Goal: Information Seeking & Learning: Learn about a topic

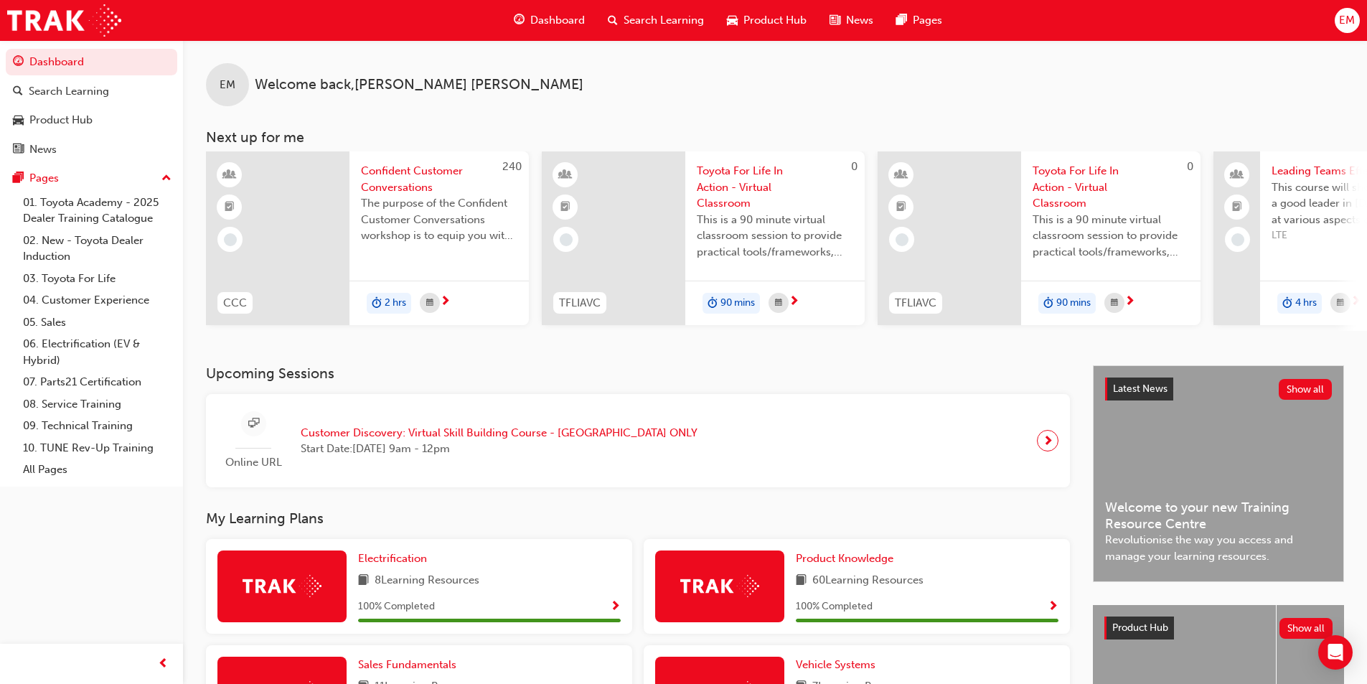
click at [554, 27] on span "Dashboard" at bounding box center [557, 20] width 55 height 17
click at [541, 19] on span "Dashboard" at bounding box center [557, 20] width 55 height 17
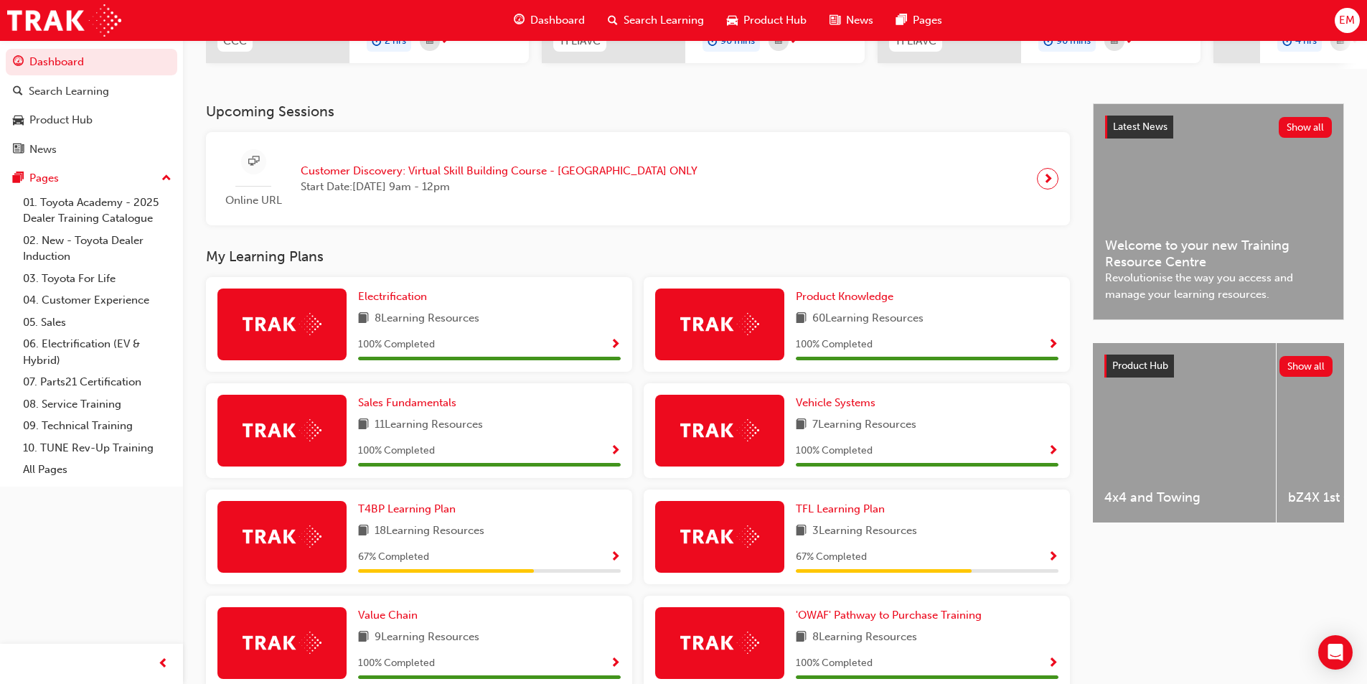
scroll to position [287, 0]
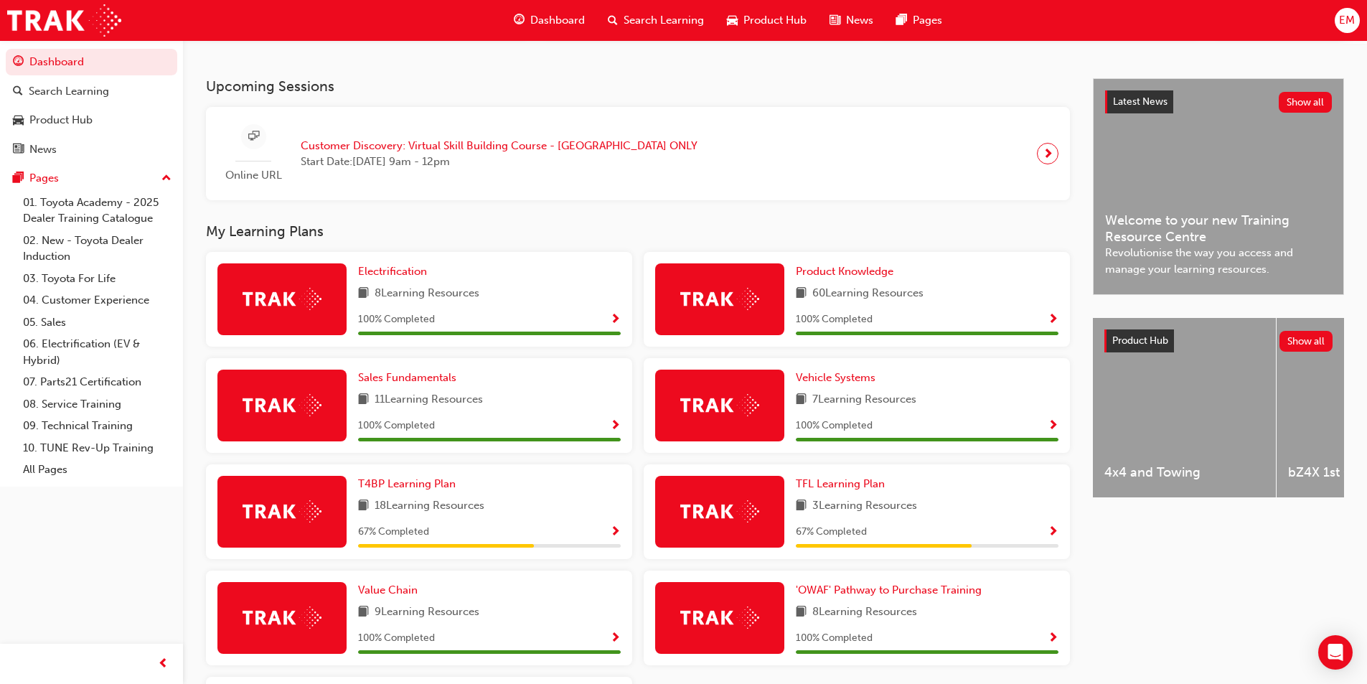
click at [1055, 325] on span "Show Progress" at bounding box center [1052, 320] width 11 height 13
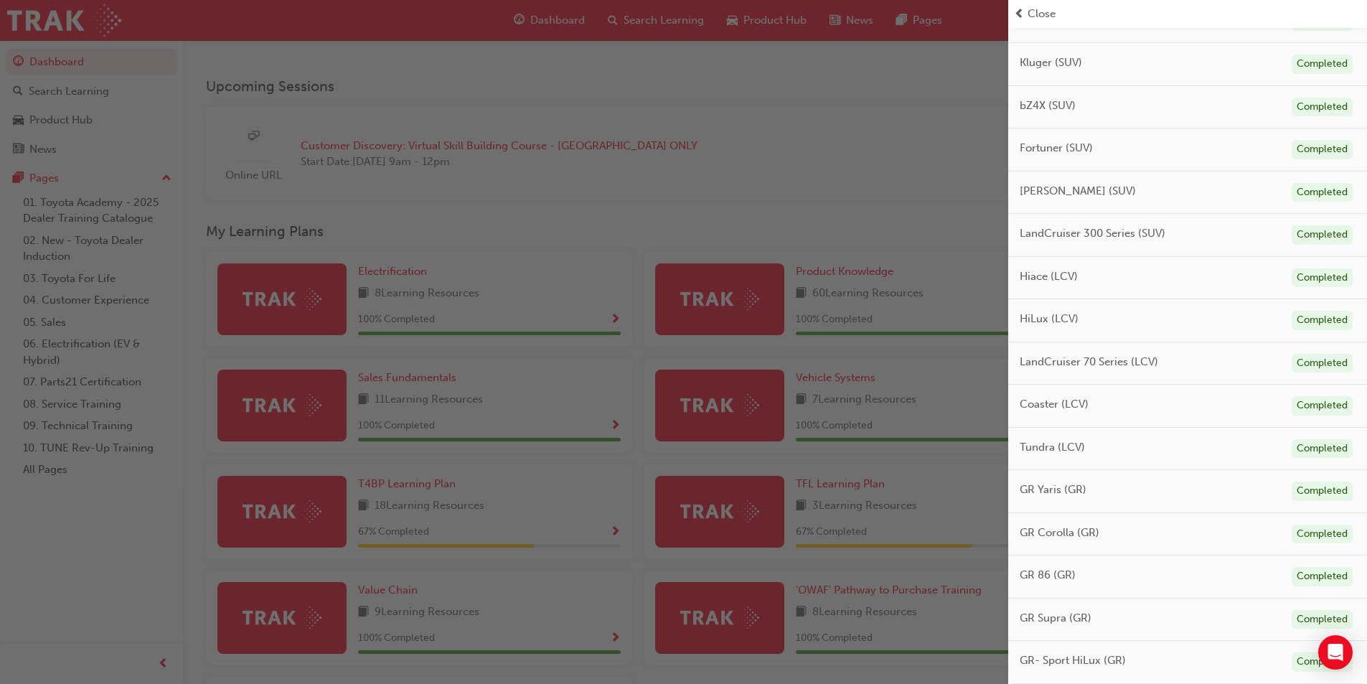
scroll to position [0, 0]
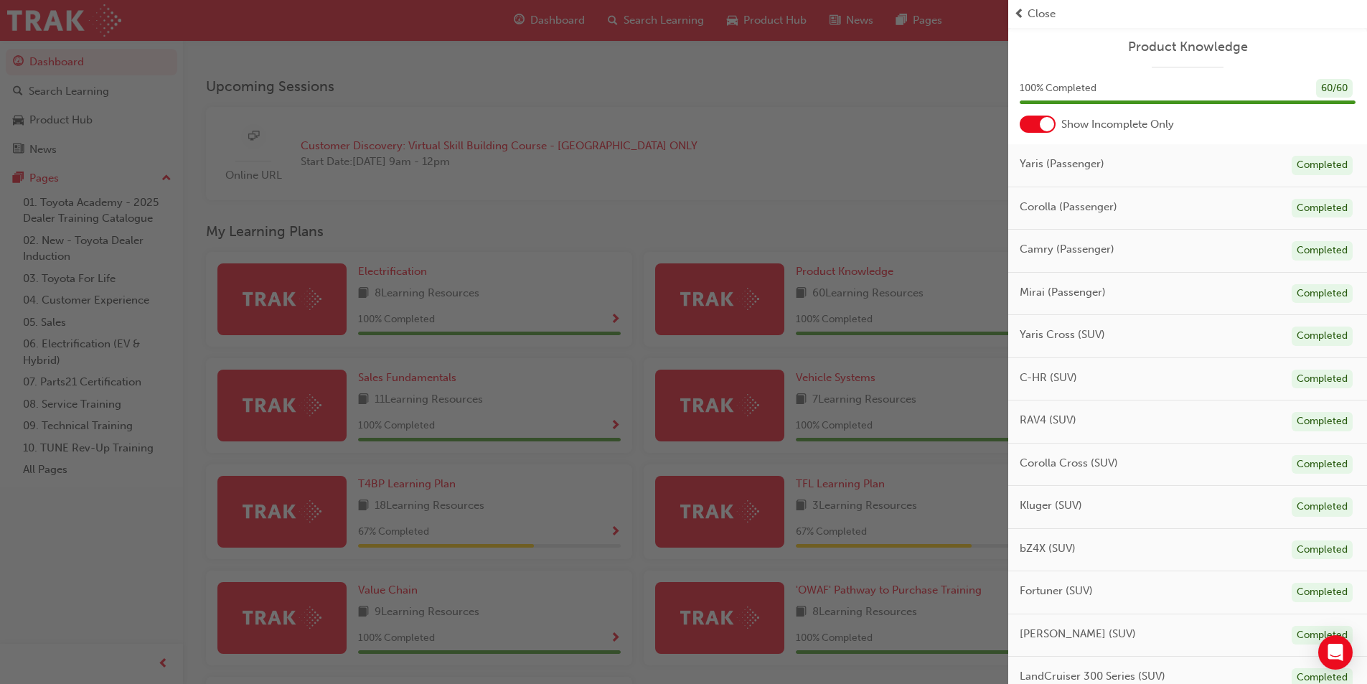
click at [1033, 121] on div at bounding box center [1037, 124] width 36 height 17
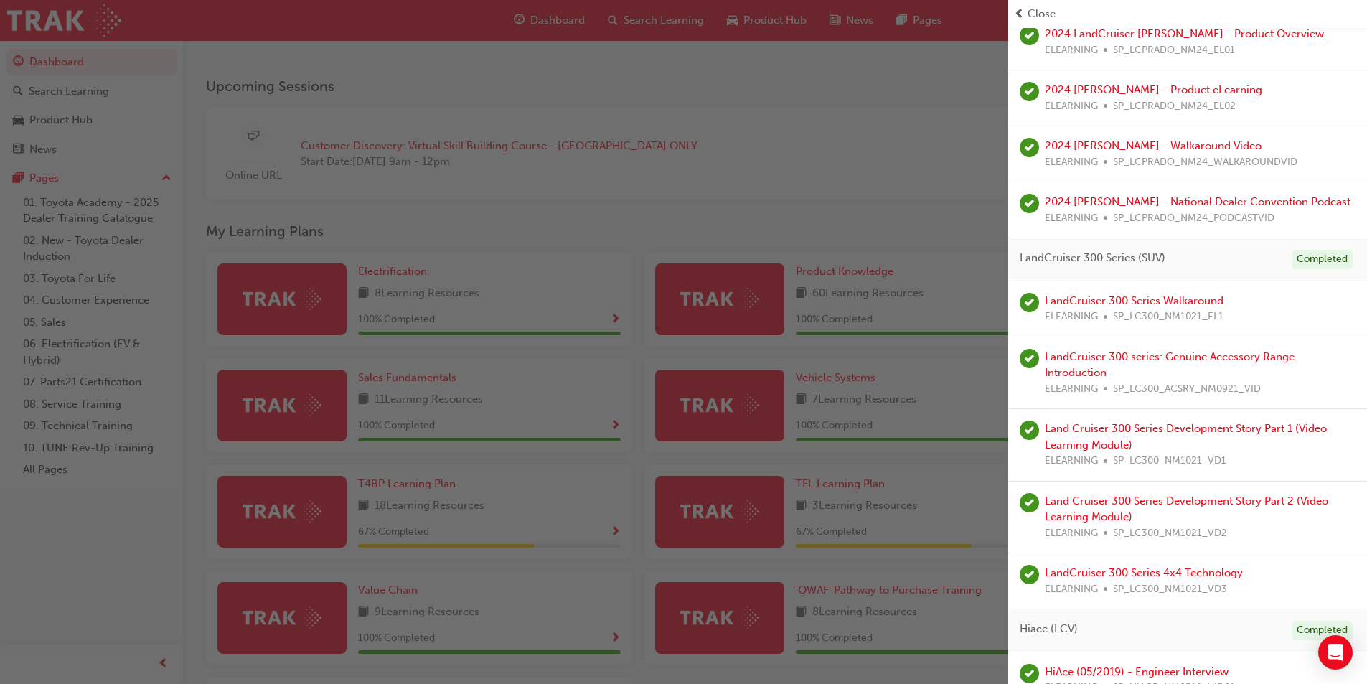
scroll to position [1944, 0]
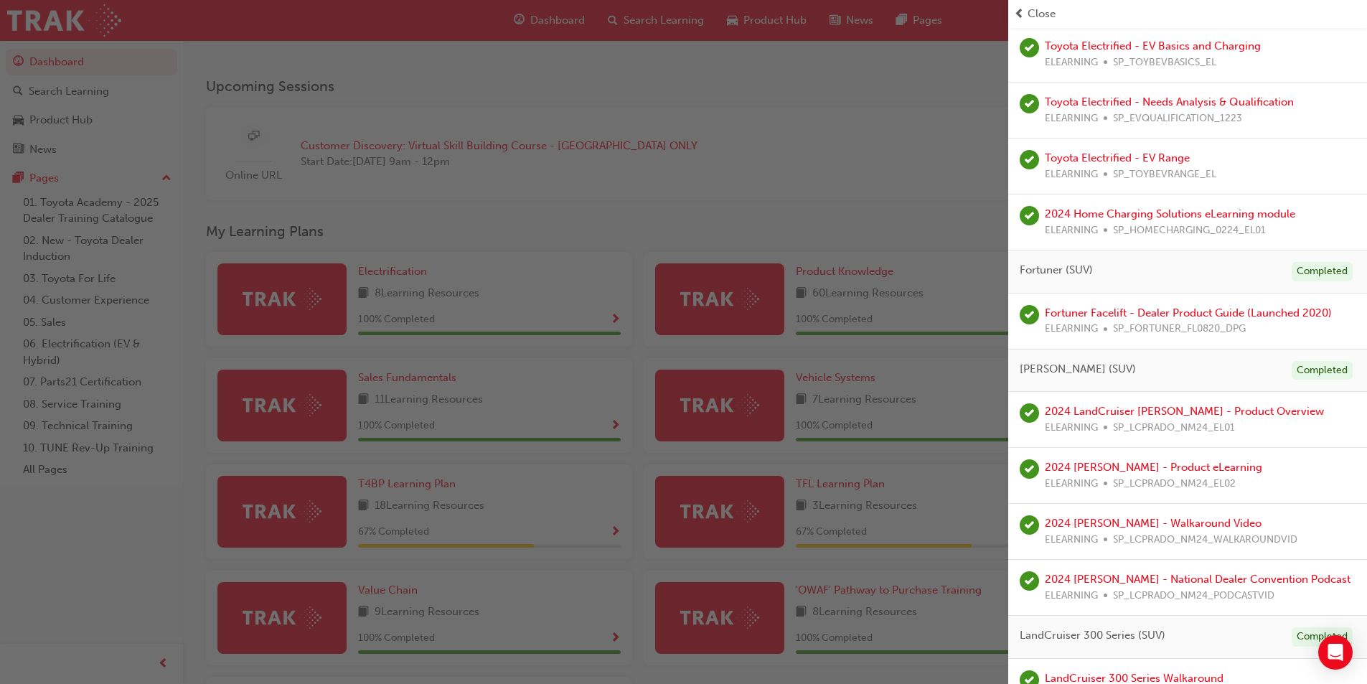
click at [1034, 15] on span "Close" at bounding box center [1041, 14] width 28 height 17
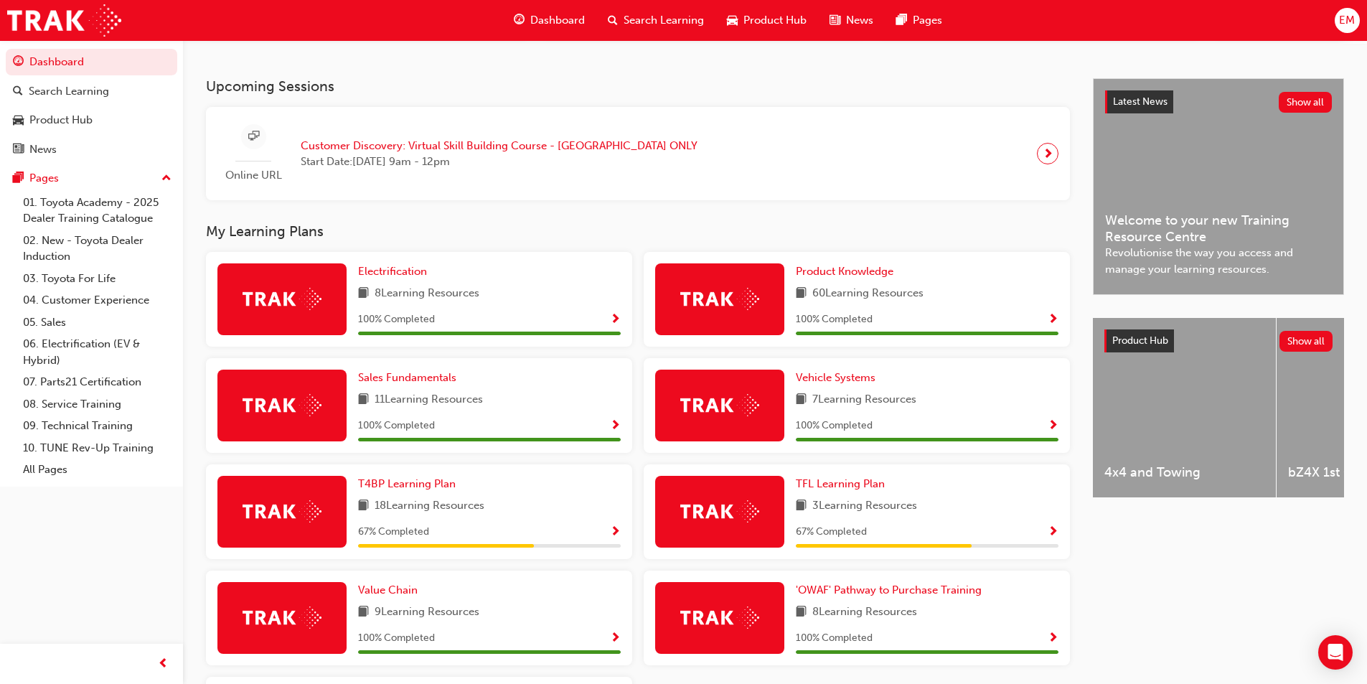
click at [615, 428] on span "Show Progress" at bounding box center [615, 426] width 11 height 13
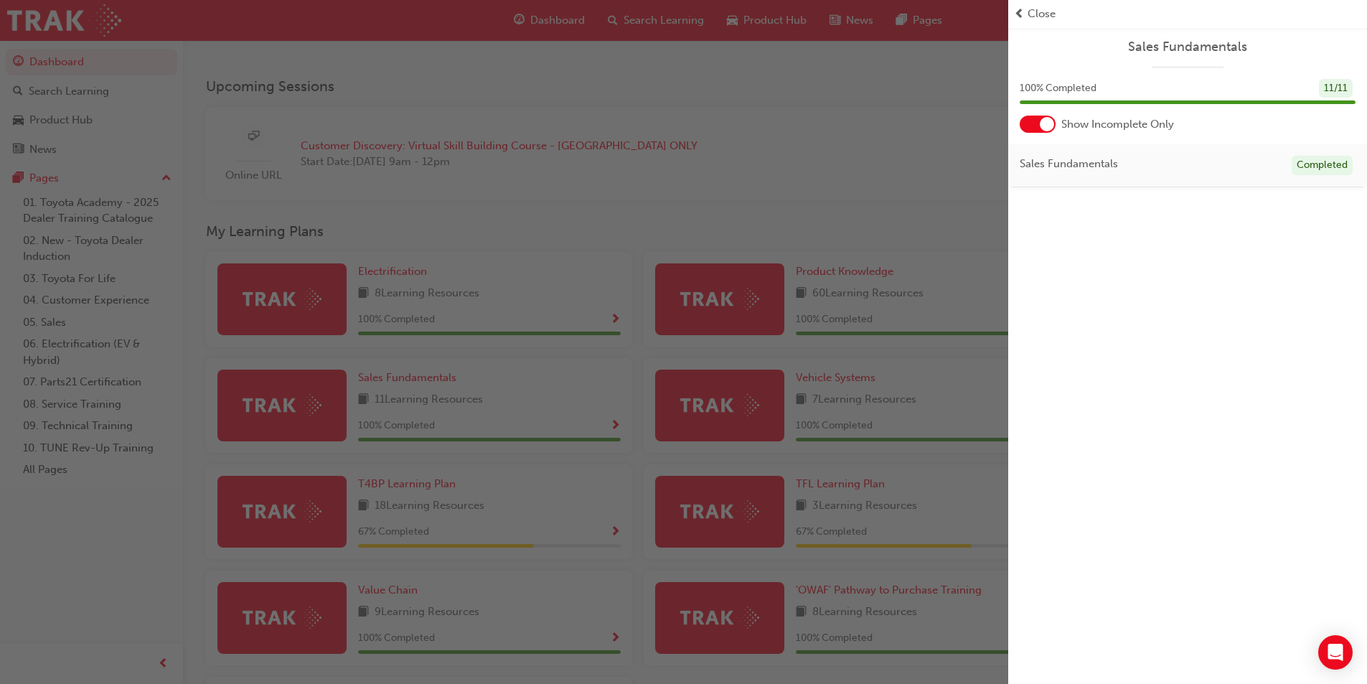
click at [1032, 127] on div at bounding box center [1037, 124] width 36 height 17
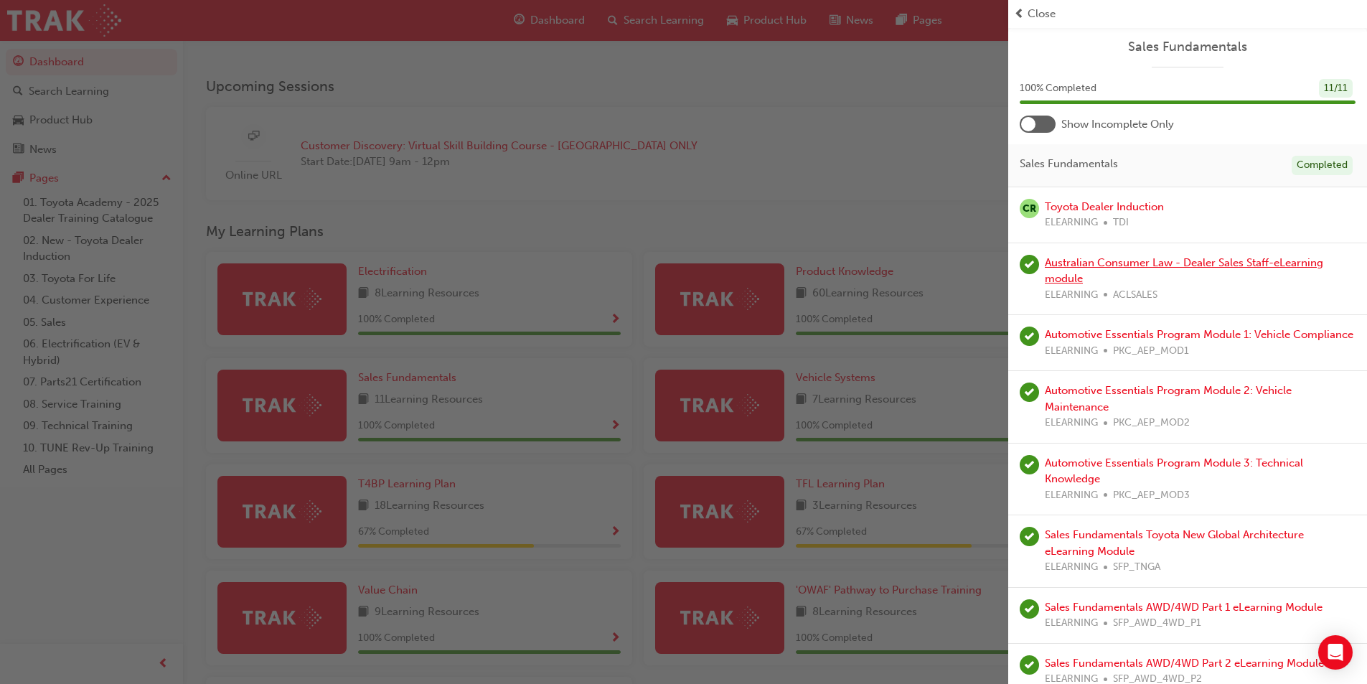
click at [1123, 261] on link "Australian Consumer Law - Dealer Sales Staff-eLearning module" at bounding box center [1184, 270] width 278 height 29
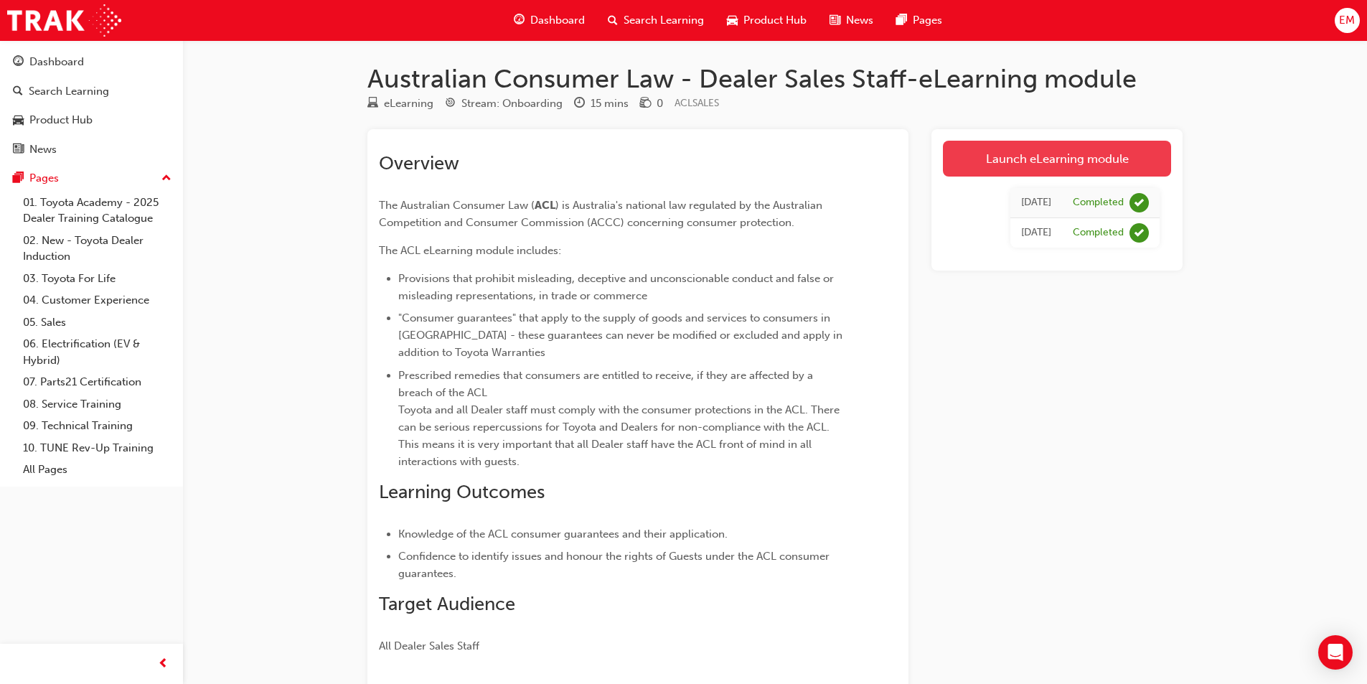
click at [1043, 155] on link "Launch eLearning module" at bounding box center [1057, 159] width 228 height 36
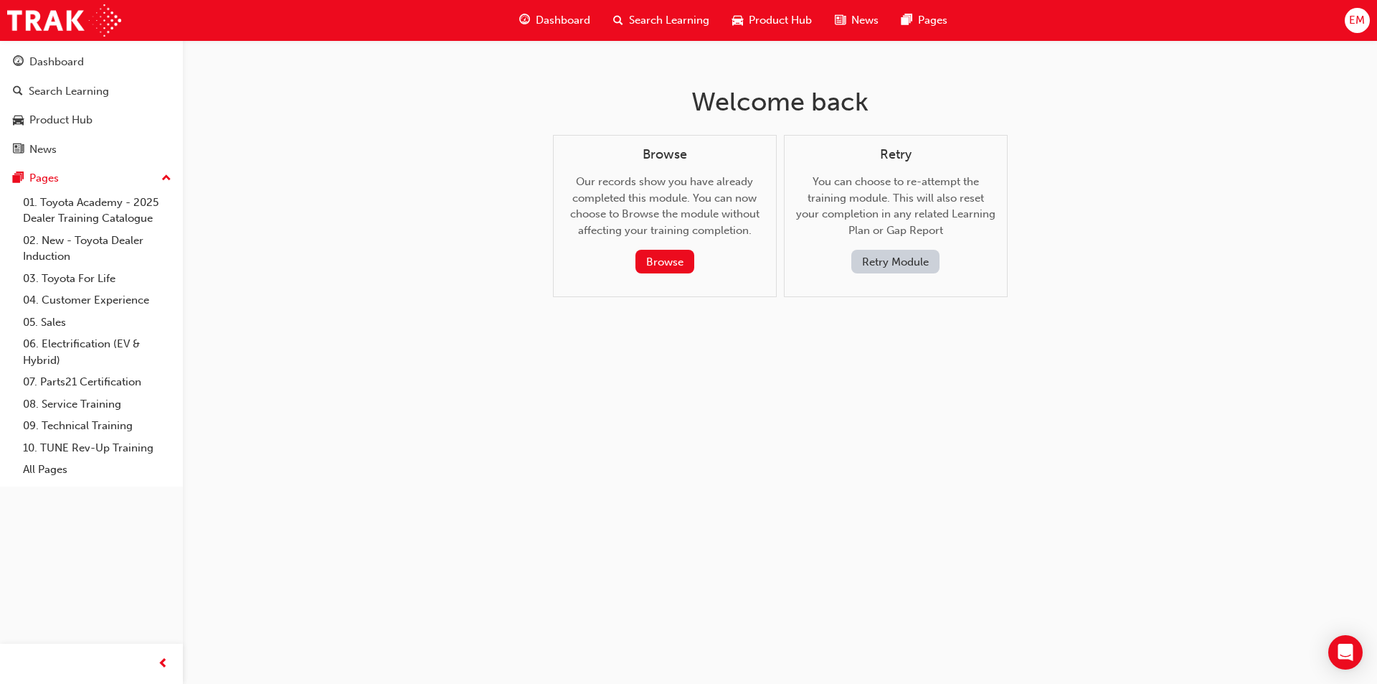
click at [898, 258] on button "Retry Module" at bounding box center [896, 262] width 88 height 24
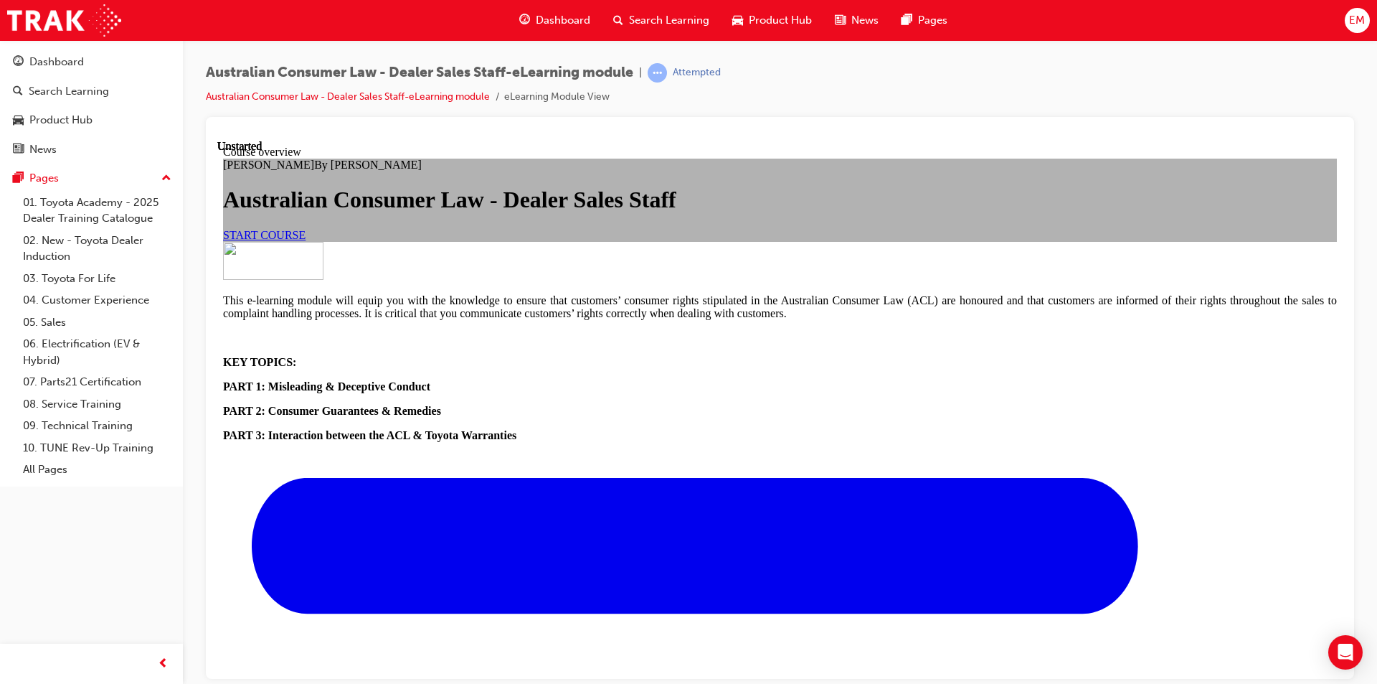
click at [306, 240] on span "START COURSE" at bounding box center [264, 234] width 83 height 12
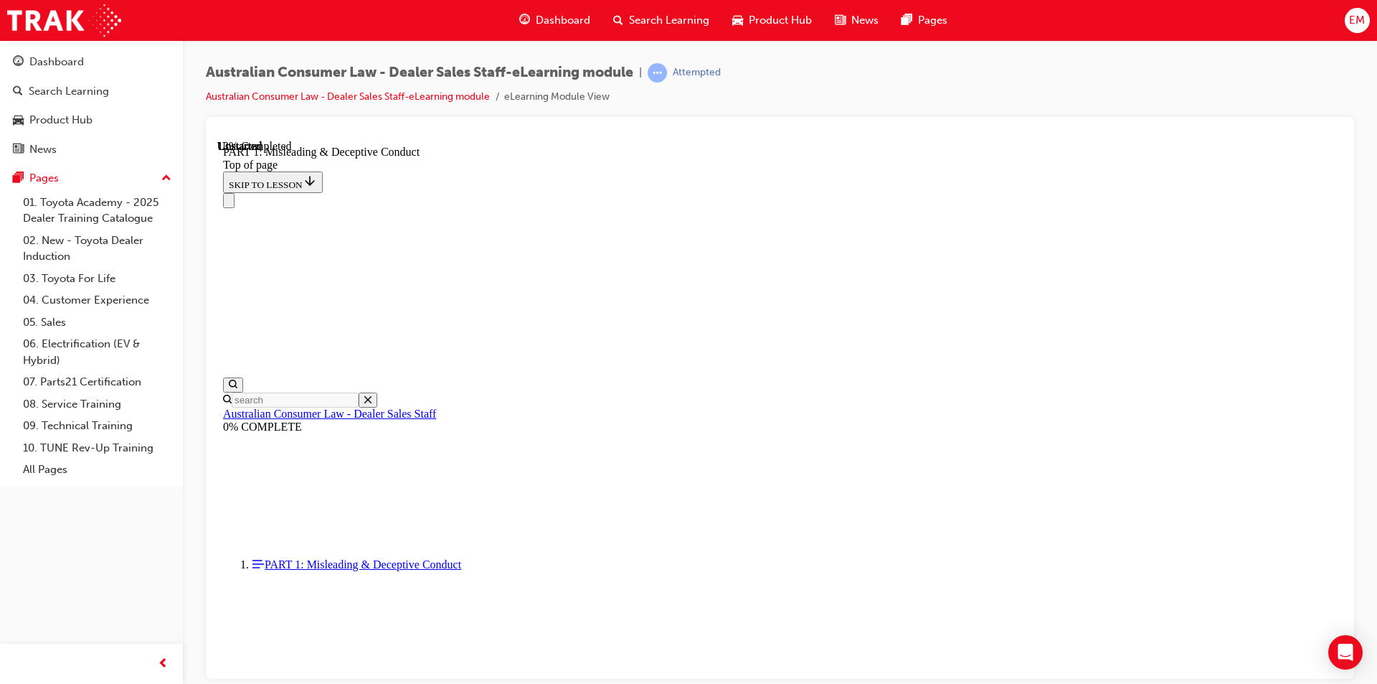
scroll to position [1042, 0]
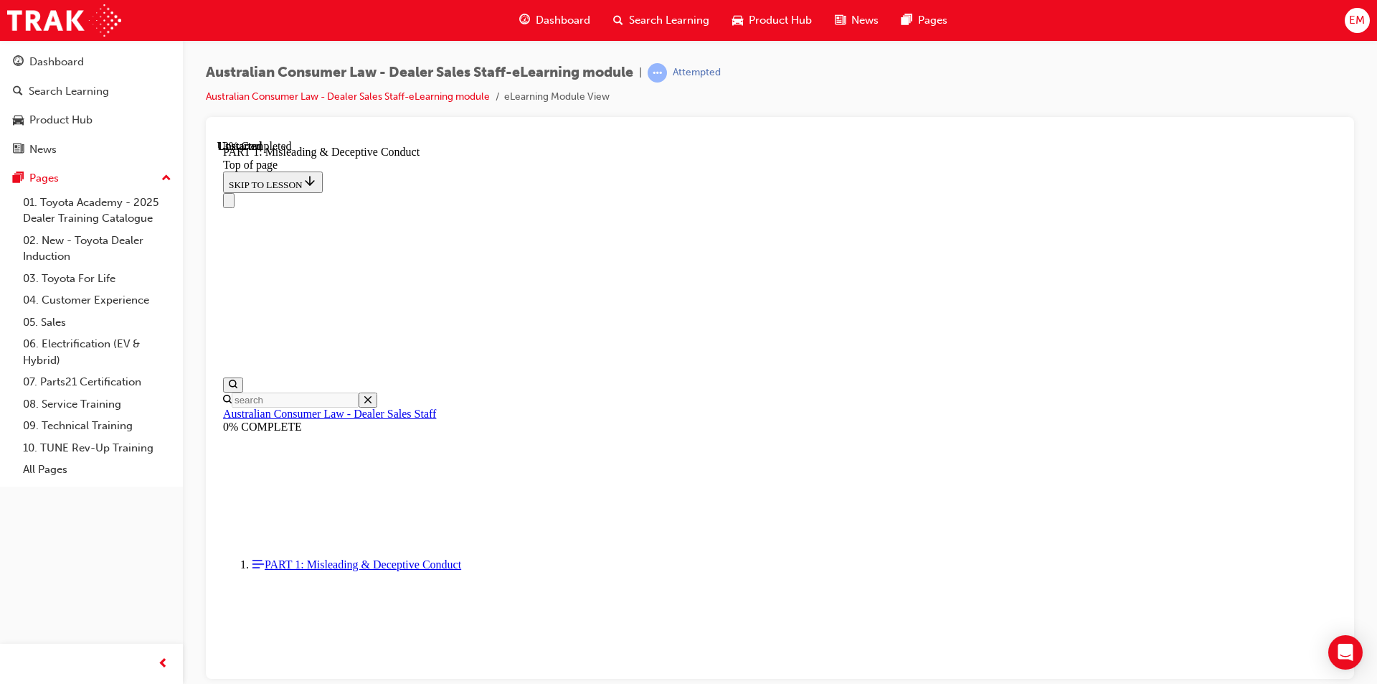
scroll to position [931, 0]
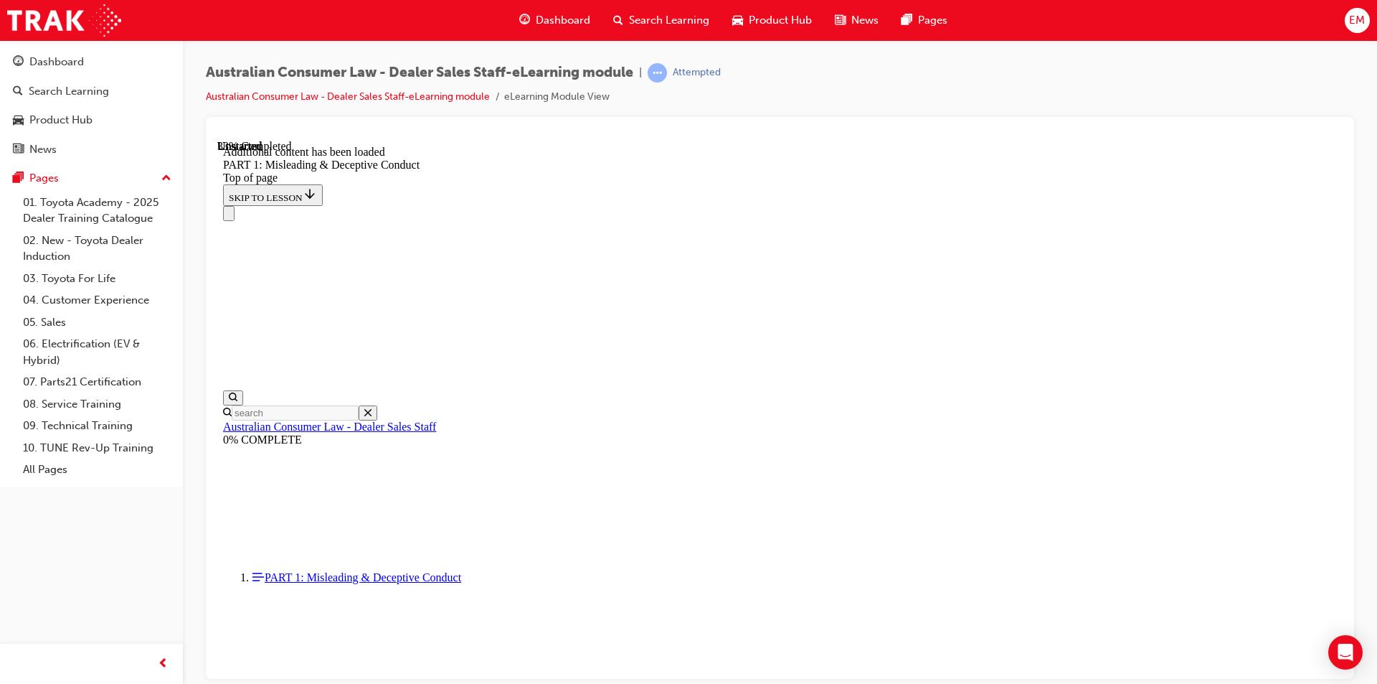
scroll to position [1641, 0]
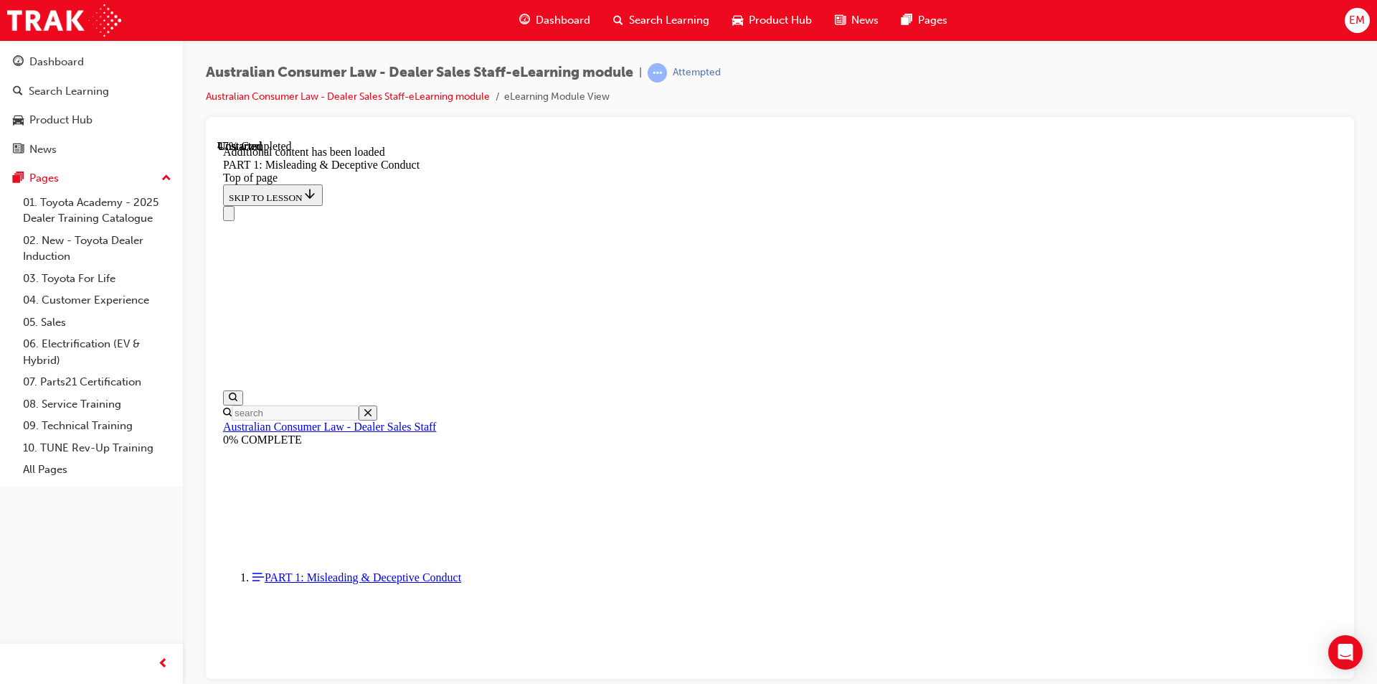
scroll to position [2038, 0]
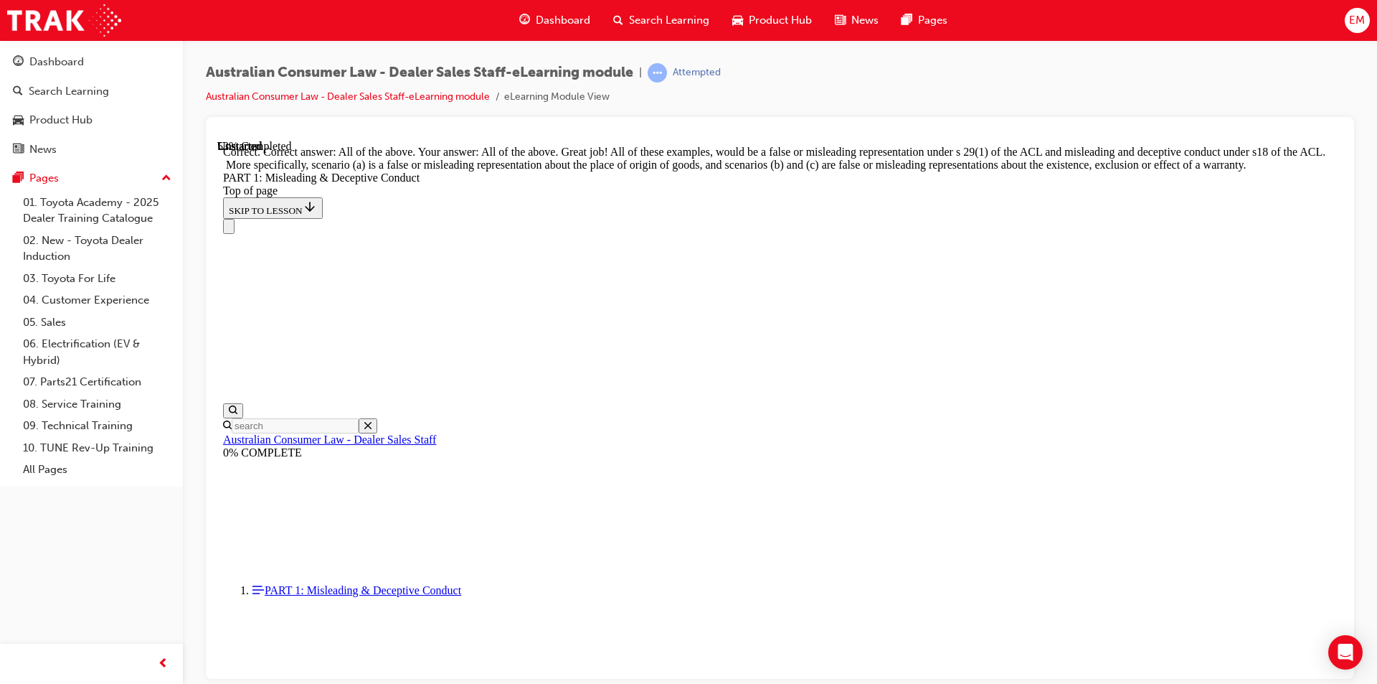
scroll to position [2444, 0]
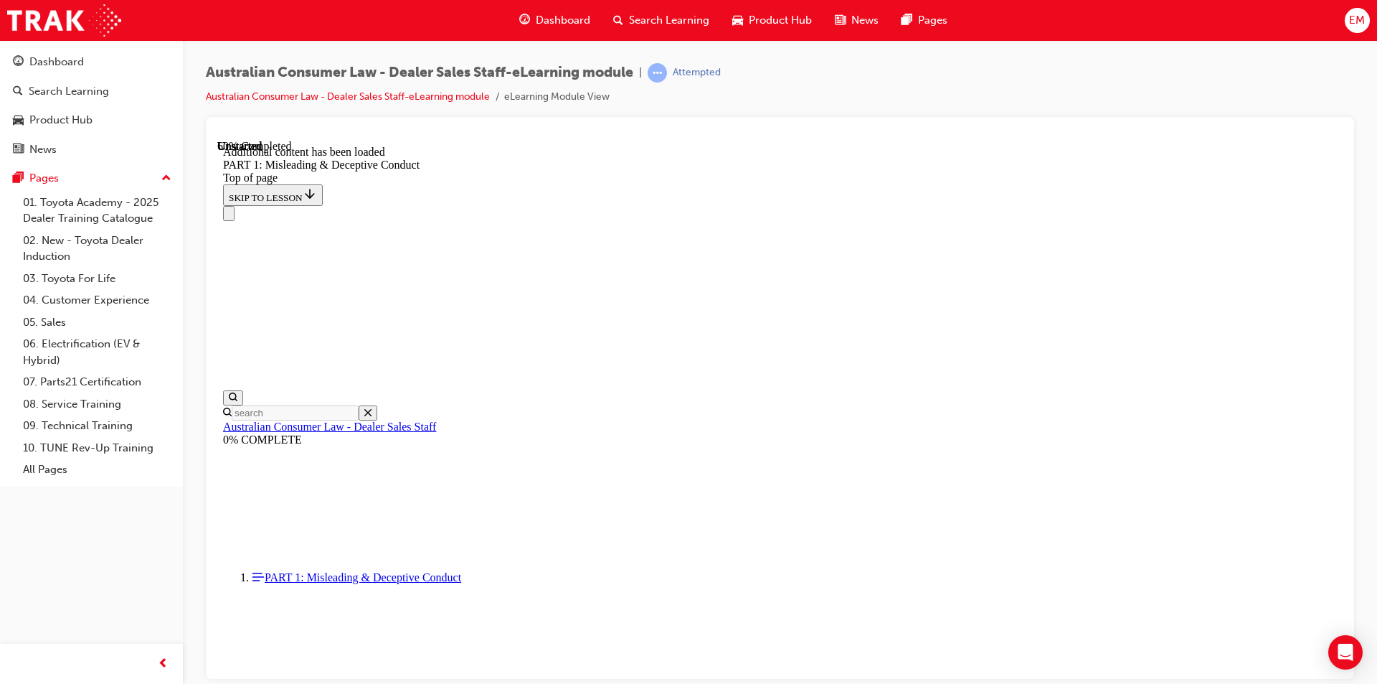
scroll to position [2831, 0]
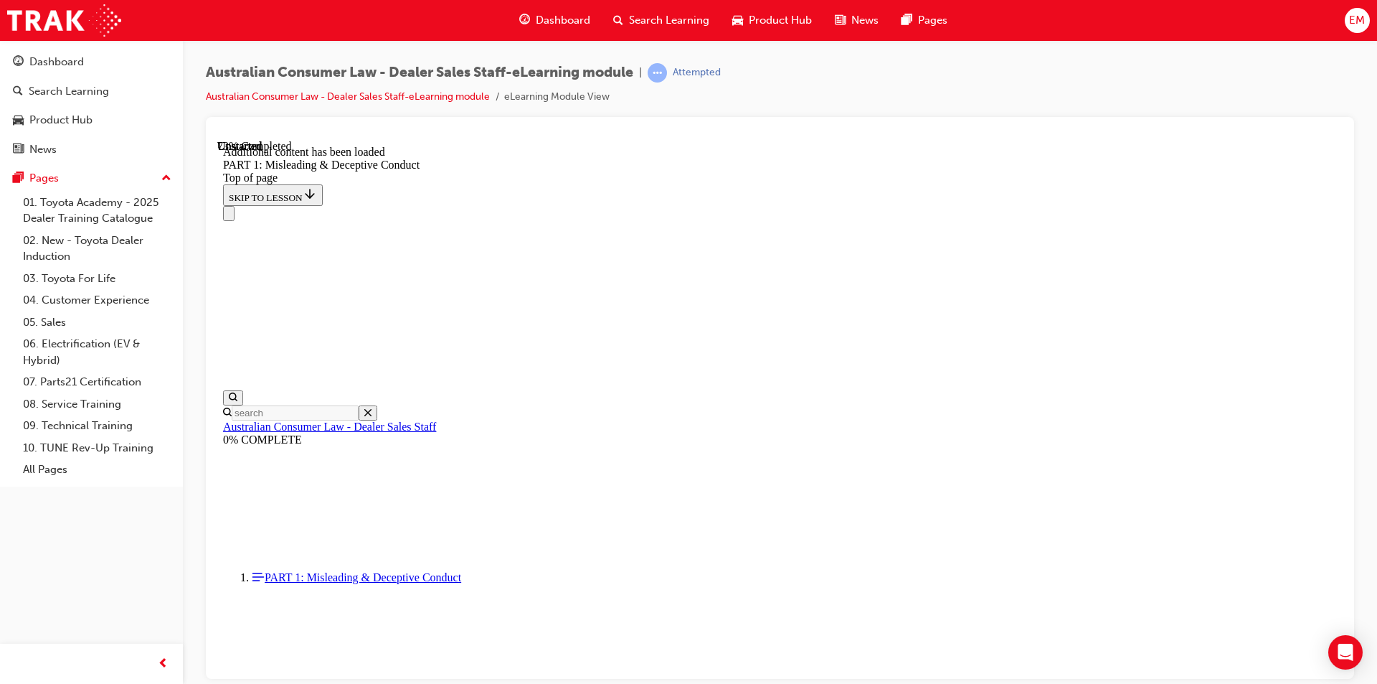
scroll to position [3505, 0]
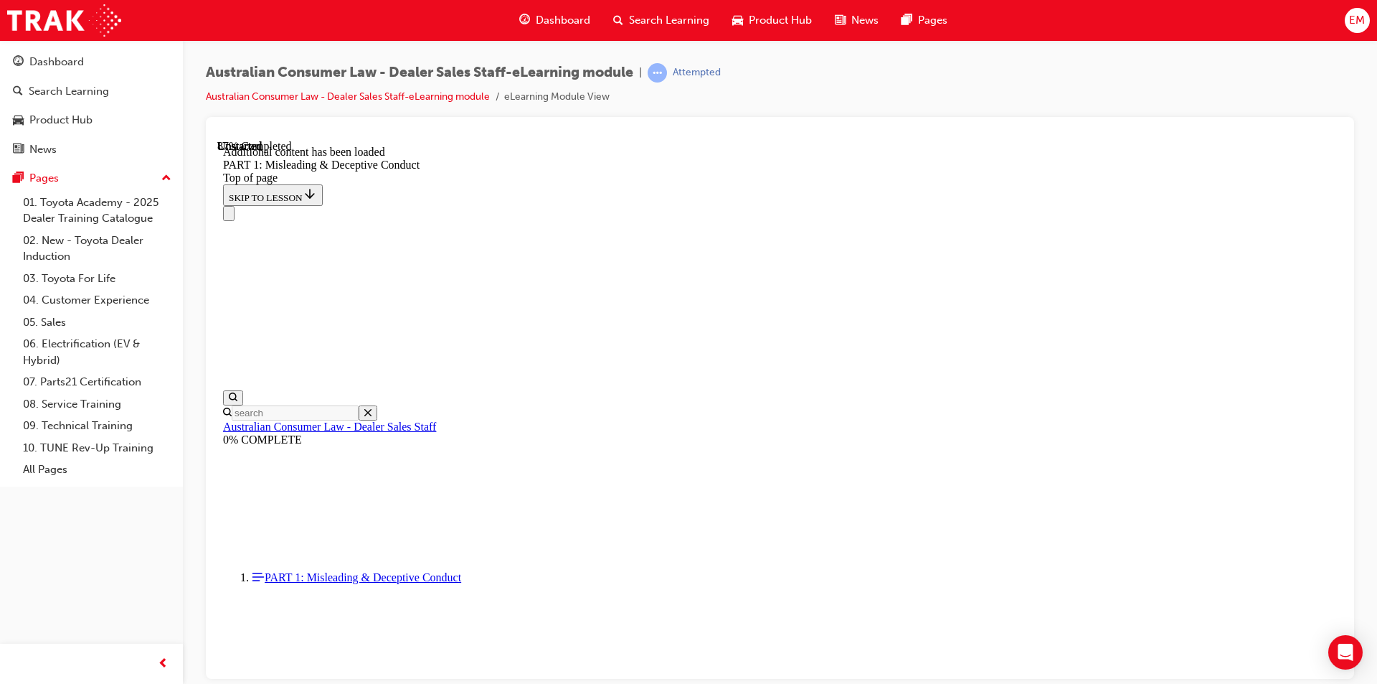
scroll to position [3893, 0]
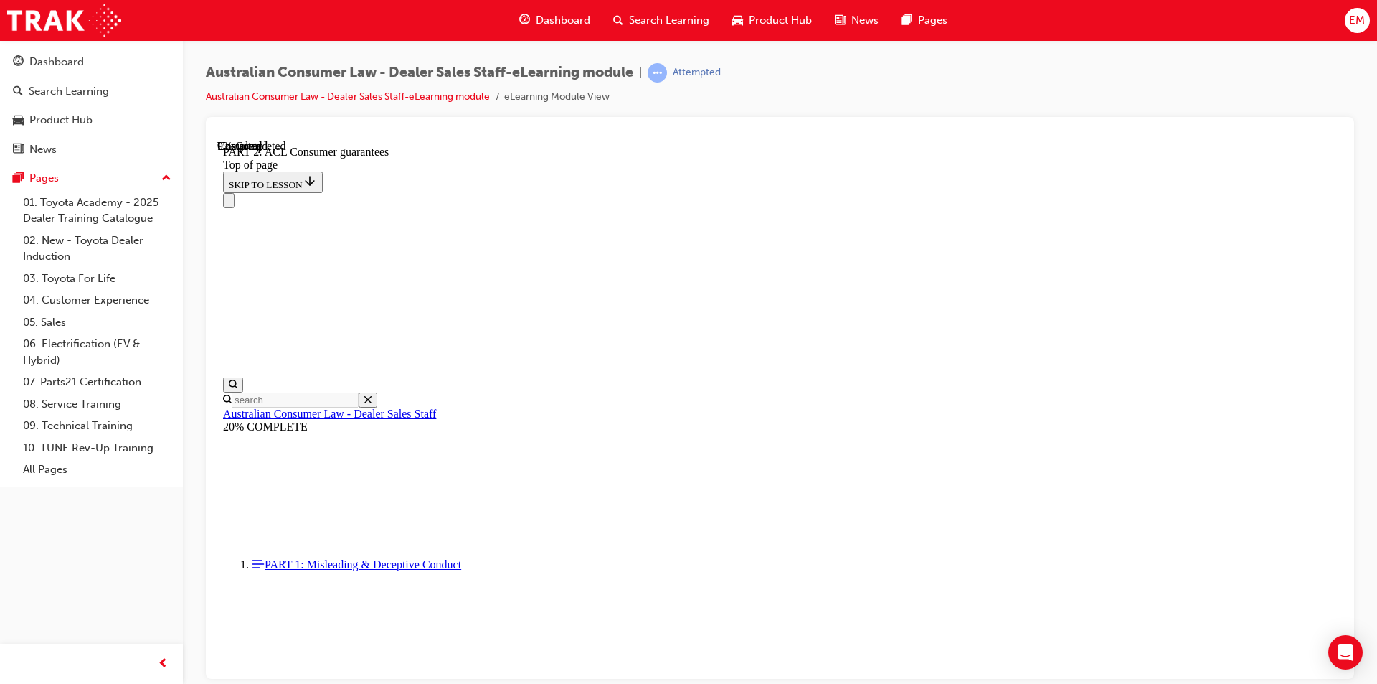
scroll to position [2266, 0]
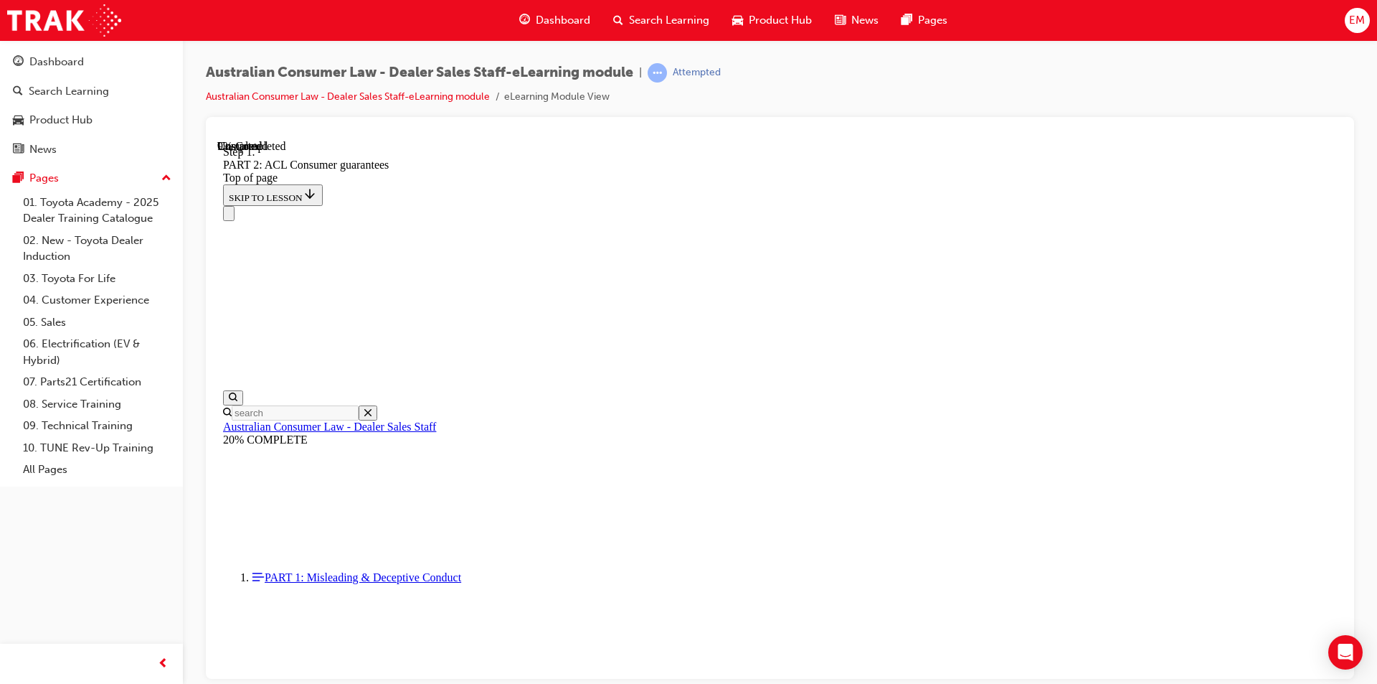
scroll to position [2326, 0]
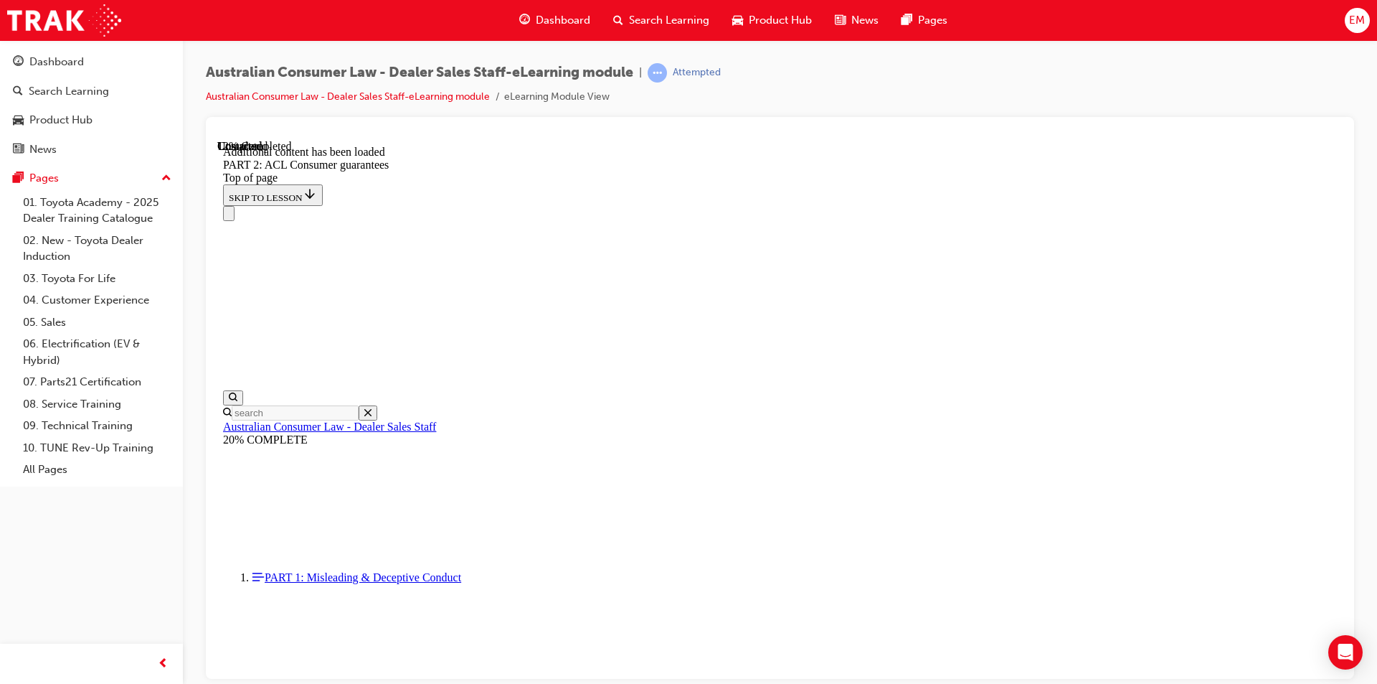
scroll to position [2713, 0]
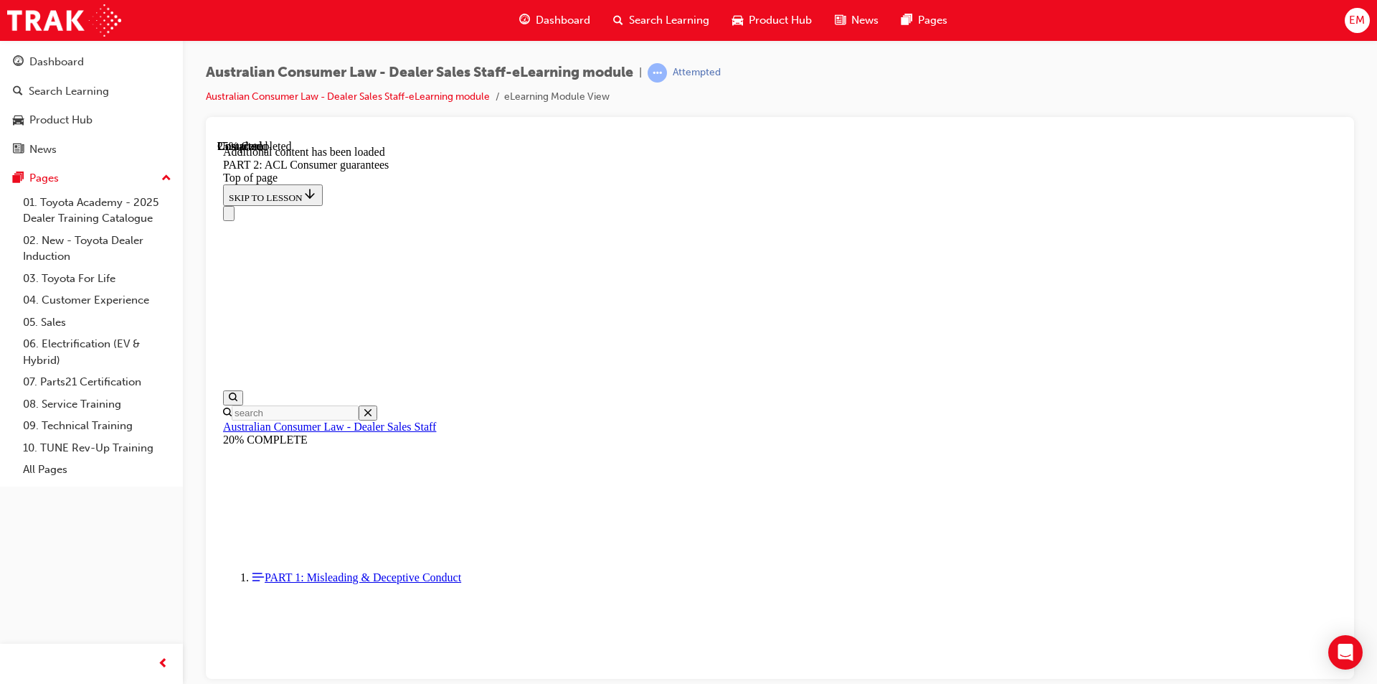
scroll to position [4340, 0]
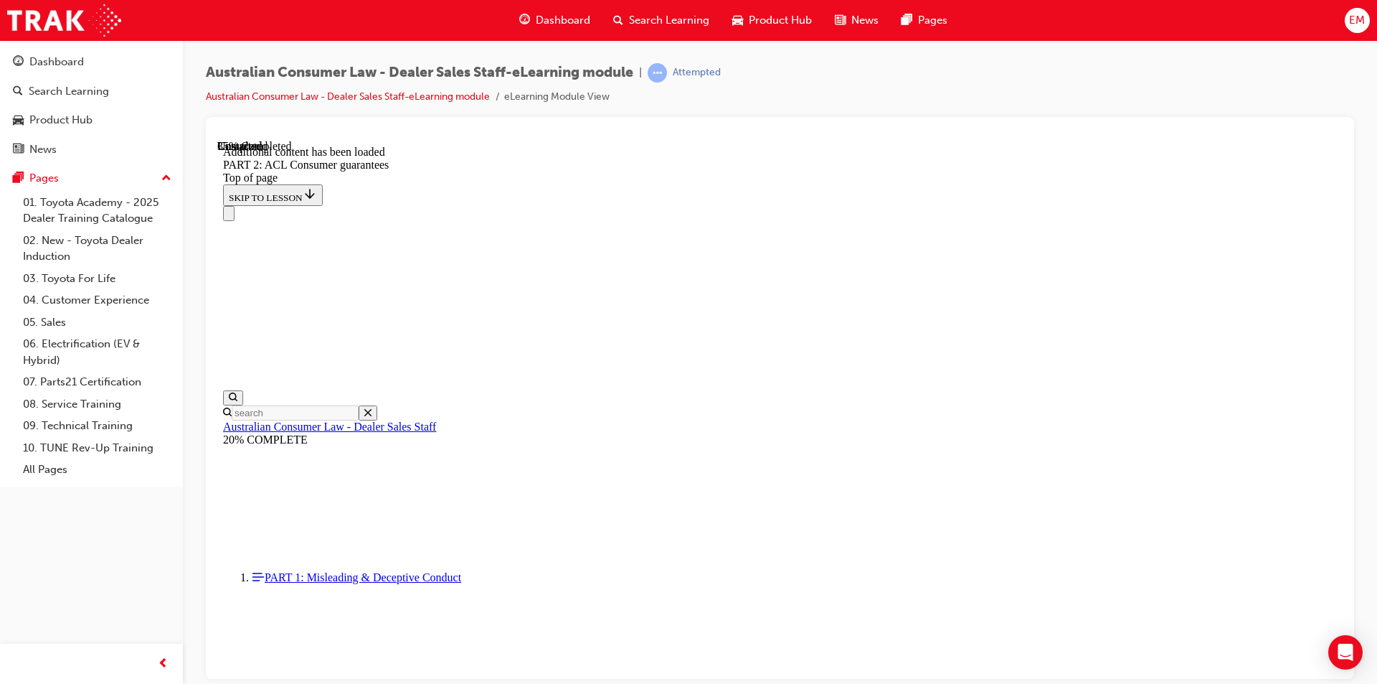
scroll to position [6146, 0]
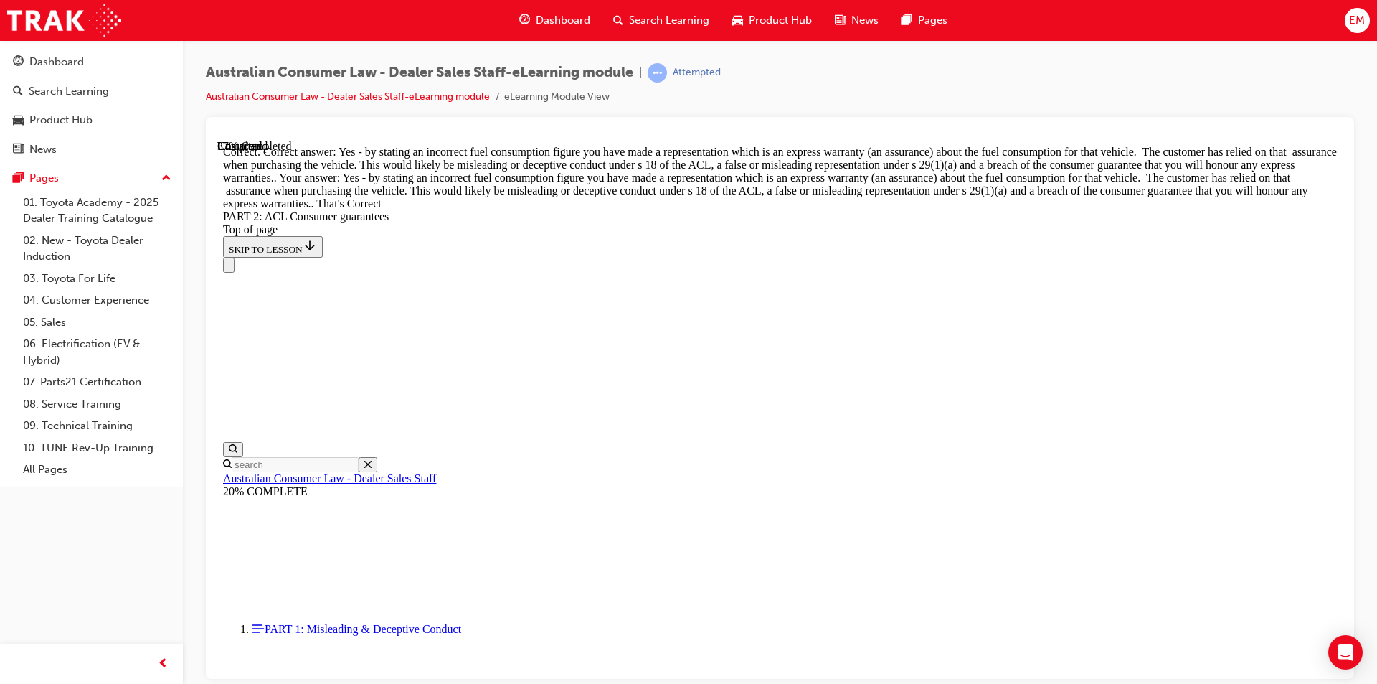
scroll to position [6524, 0]
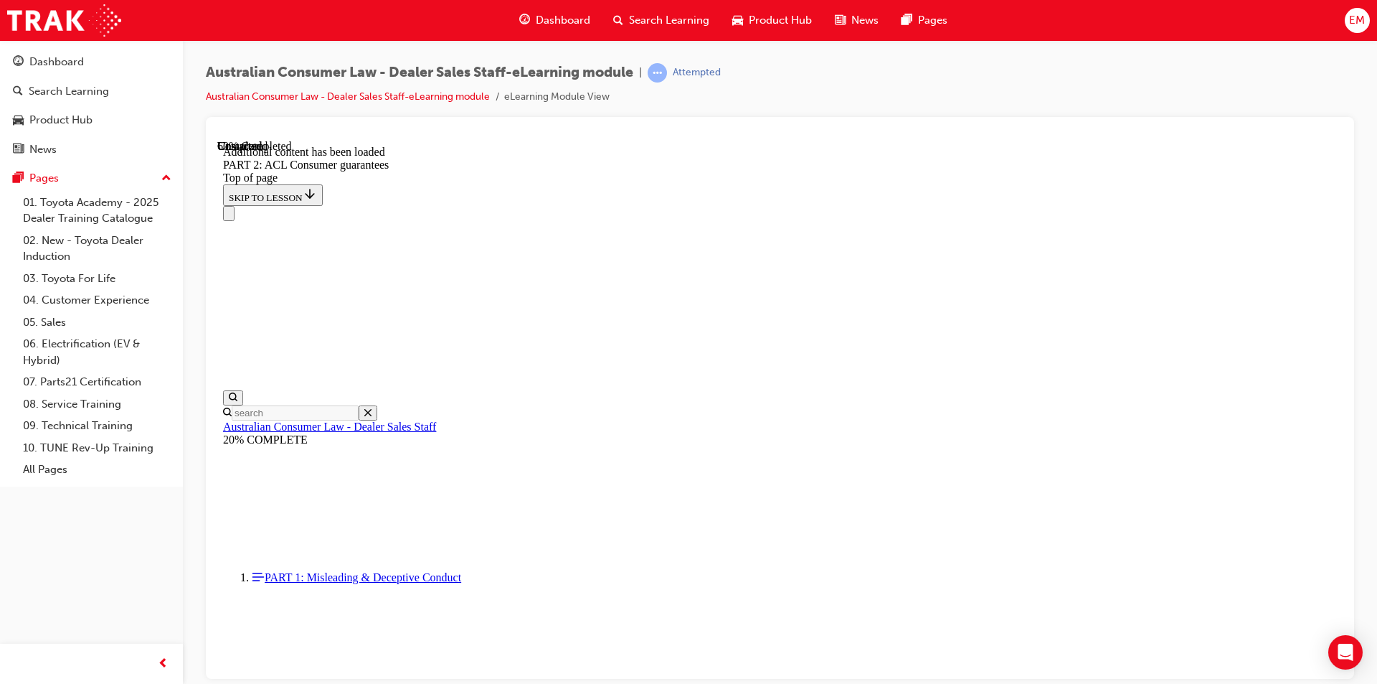
scroll to position [8947, 0]
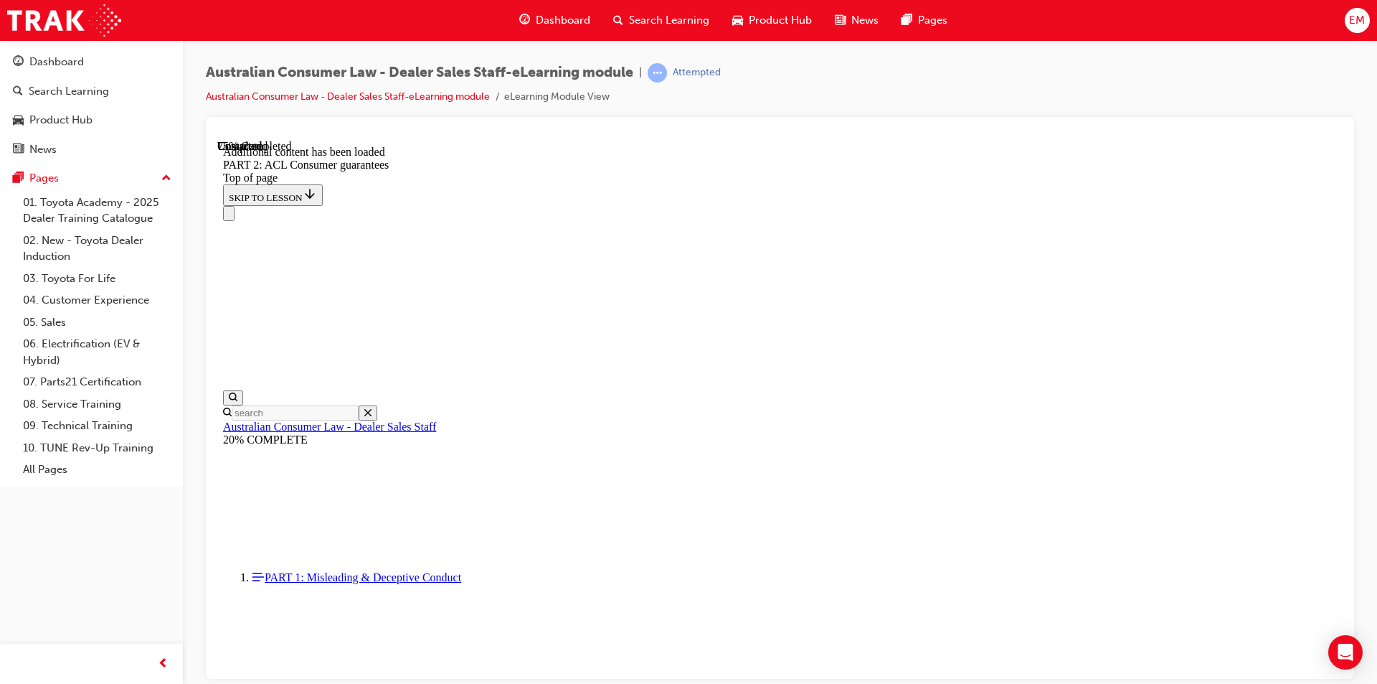
scroll to position [12101, 0]
drag, startPoint x: 689, startPoint y: 265, endPoint x: 664, endPoint y: 258, distance: 26.1
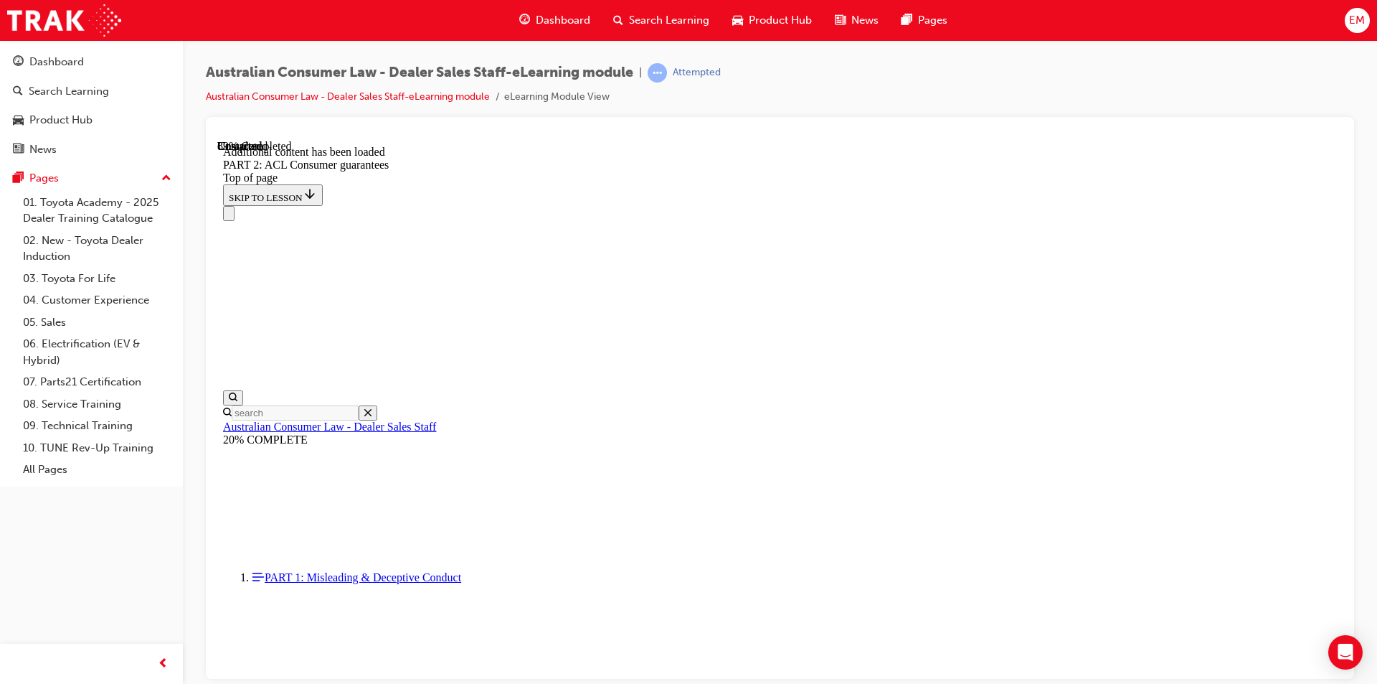
scroll to position [15658, 0]
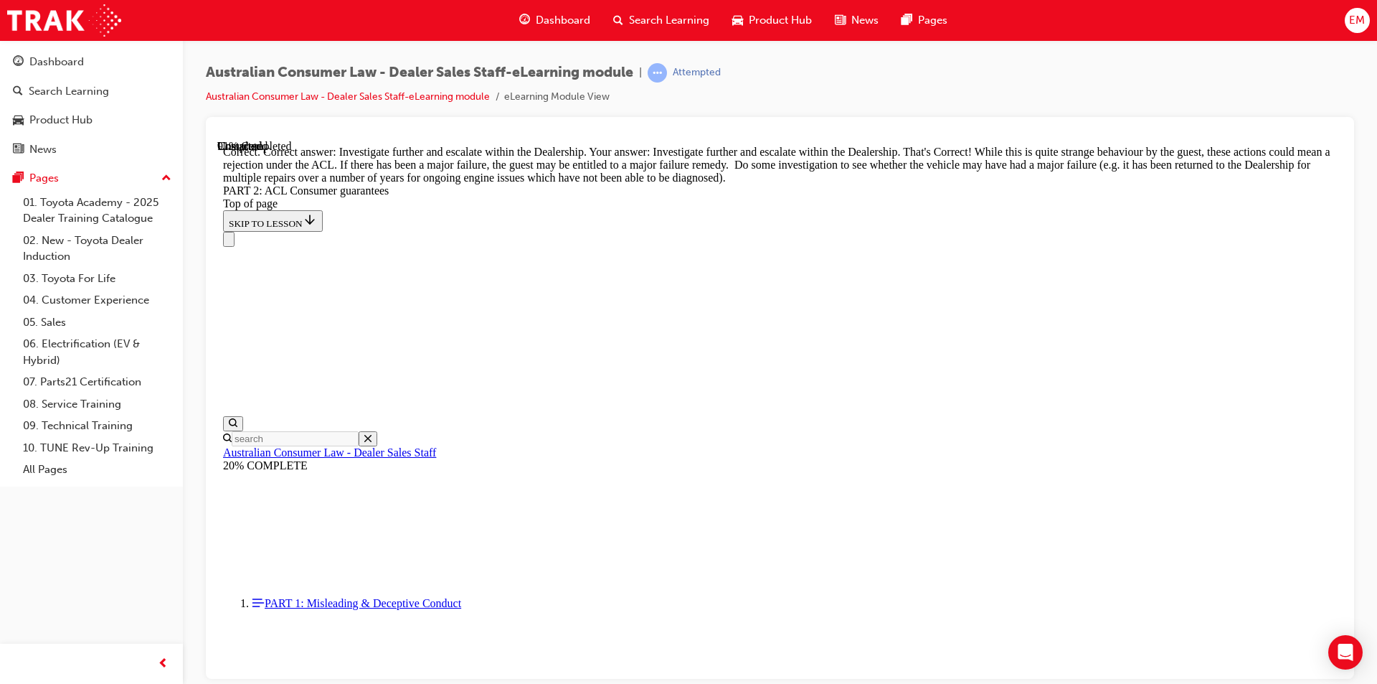
scroll to position [15976, 0]
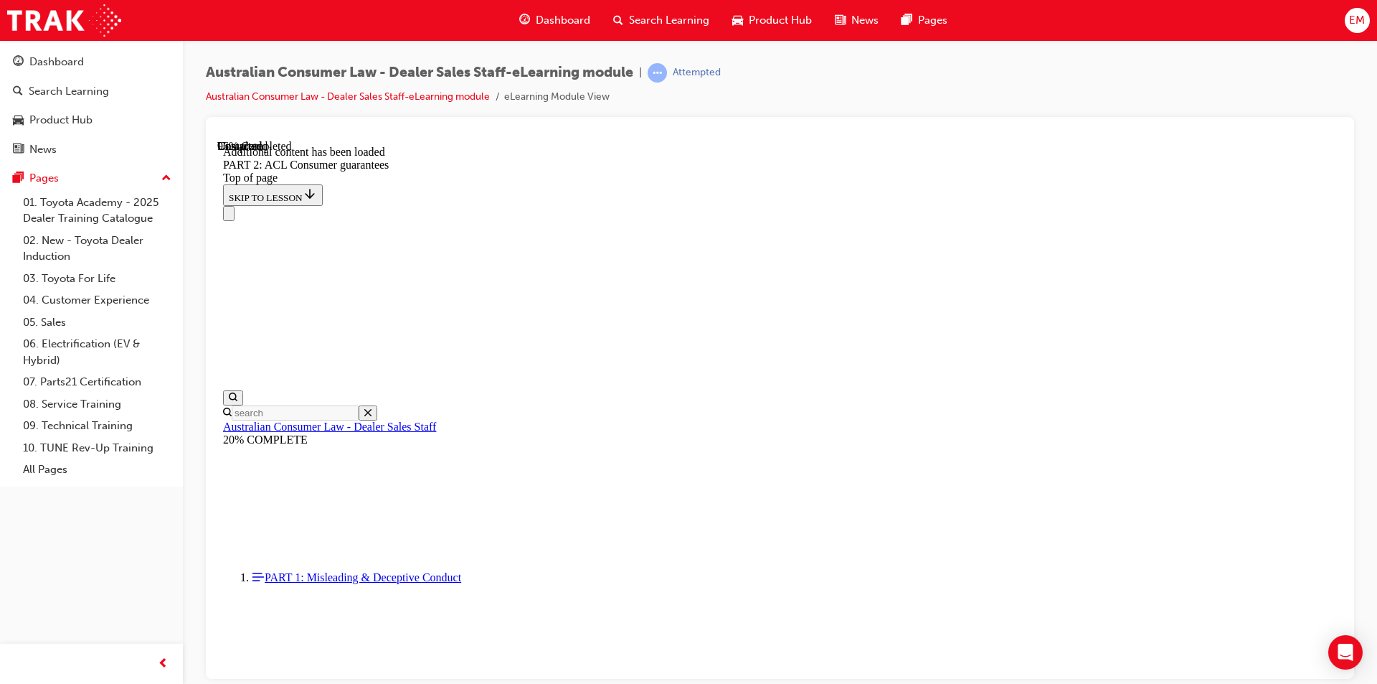
scroll to position [17152, 0]
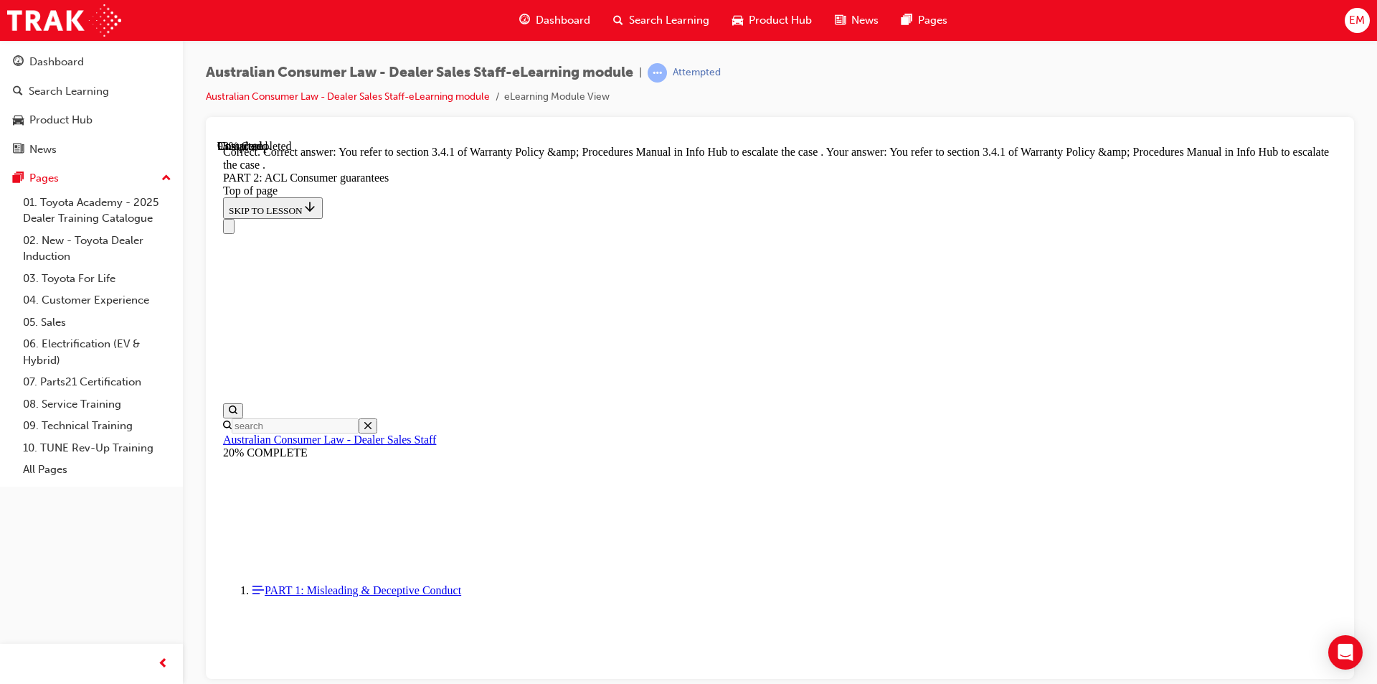
scroll to position [17998, 0]
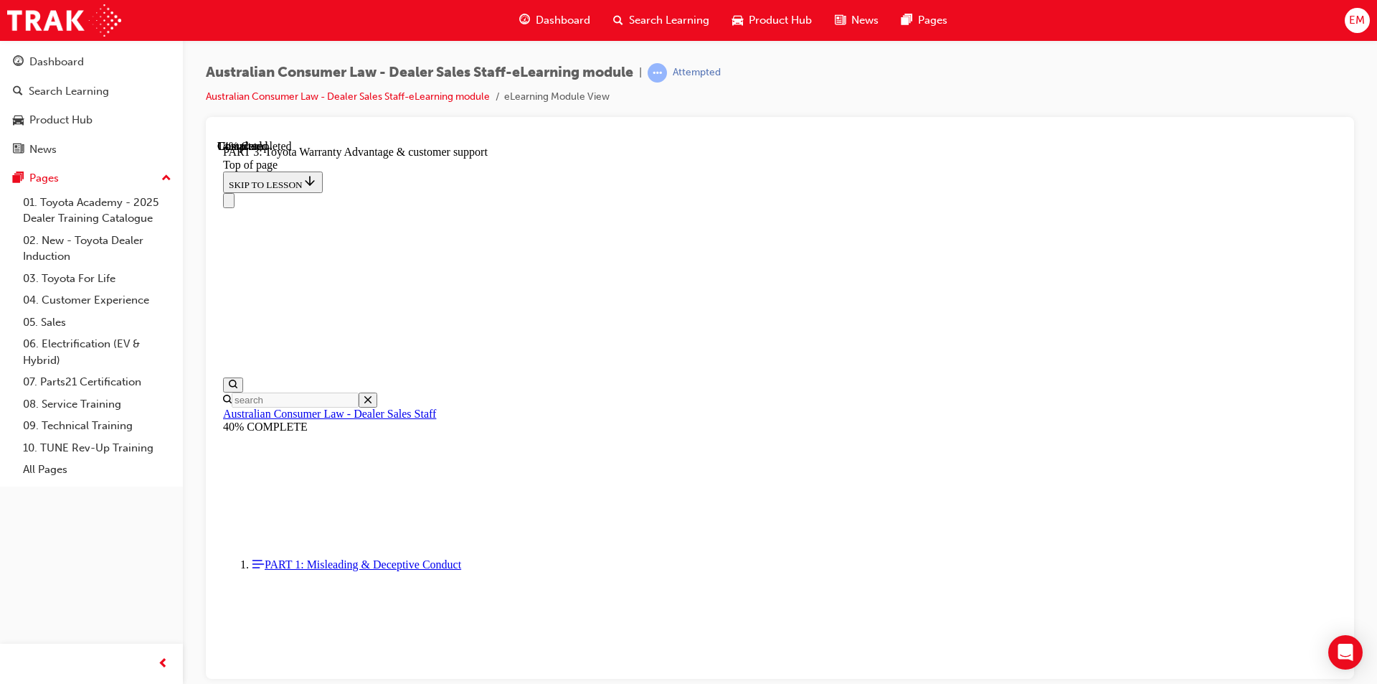
scroll to position [905, 0]
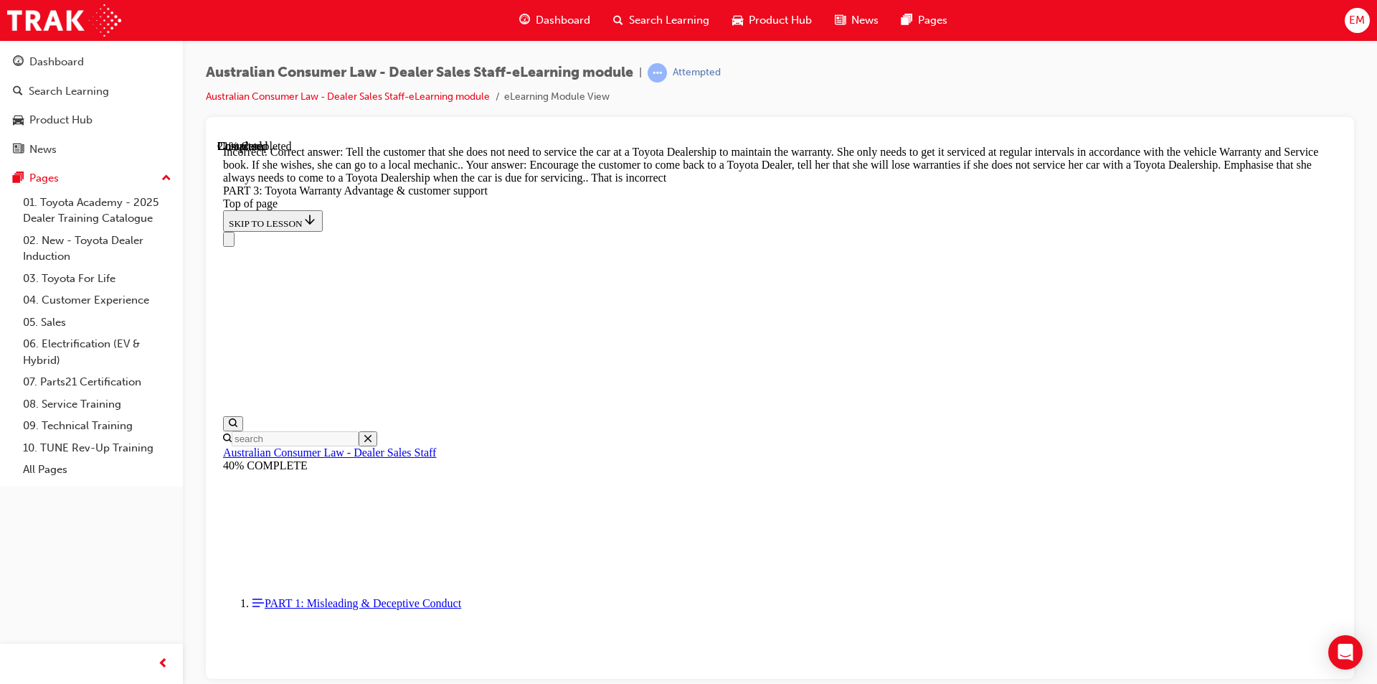
scroll to position [1049, 0]
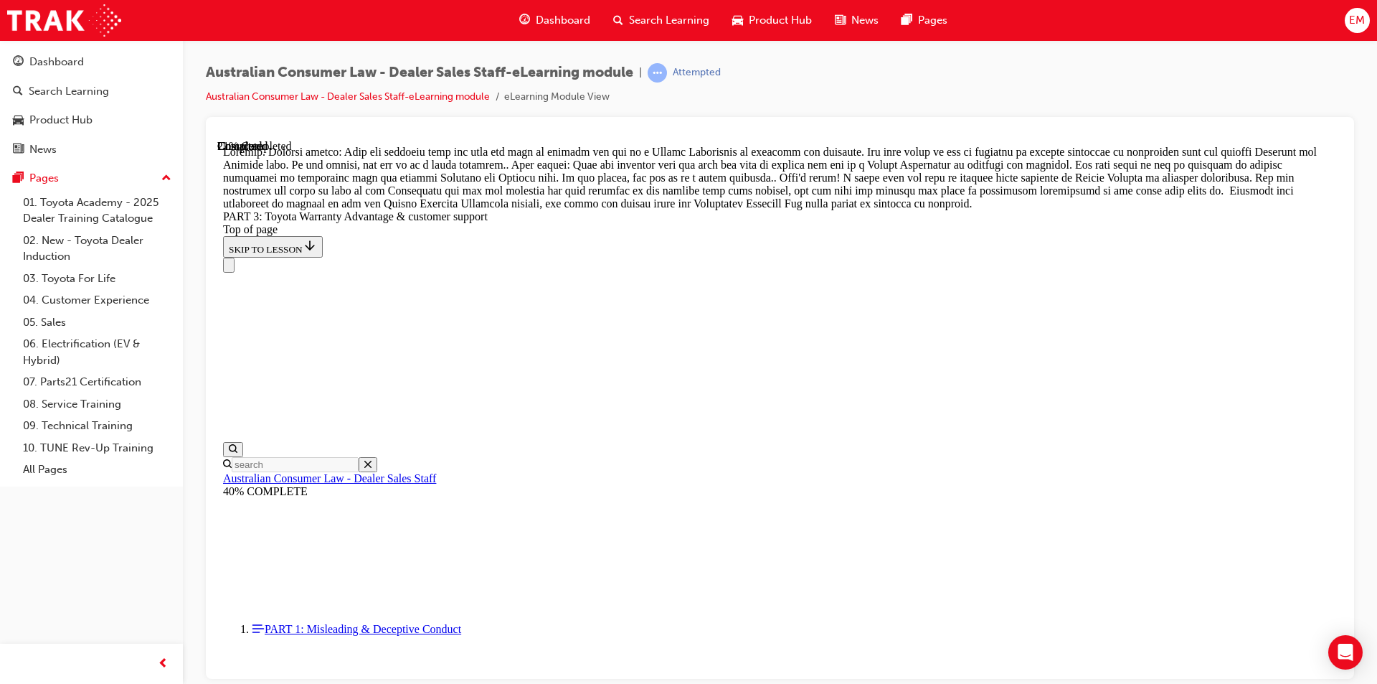
scroll to position [1288, 0]
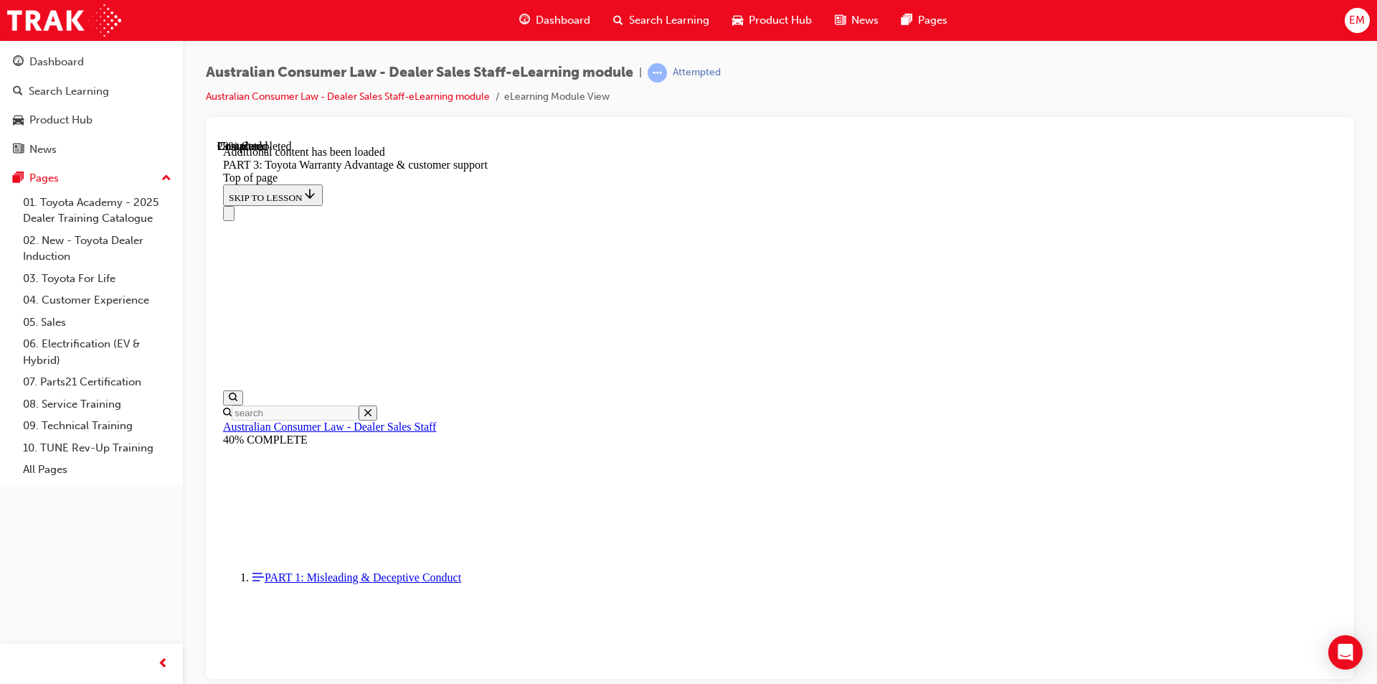
scroll to position [1674, 0]
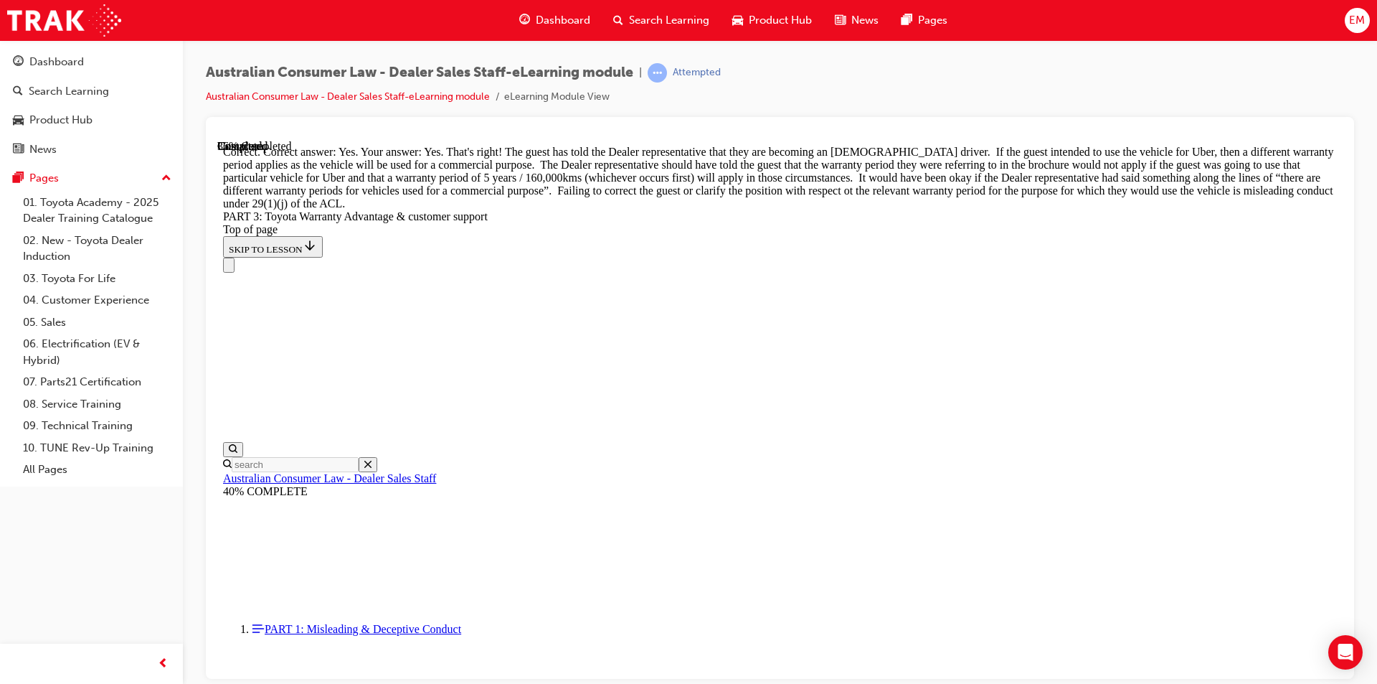
scroll to position [2105, 0]
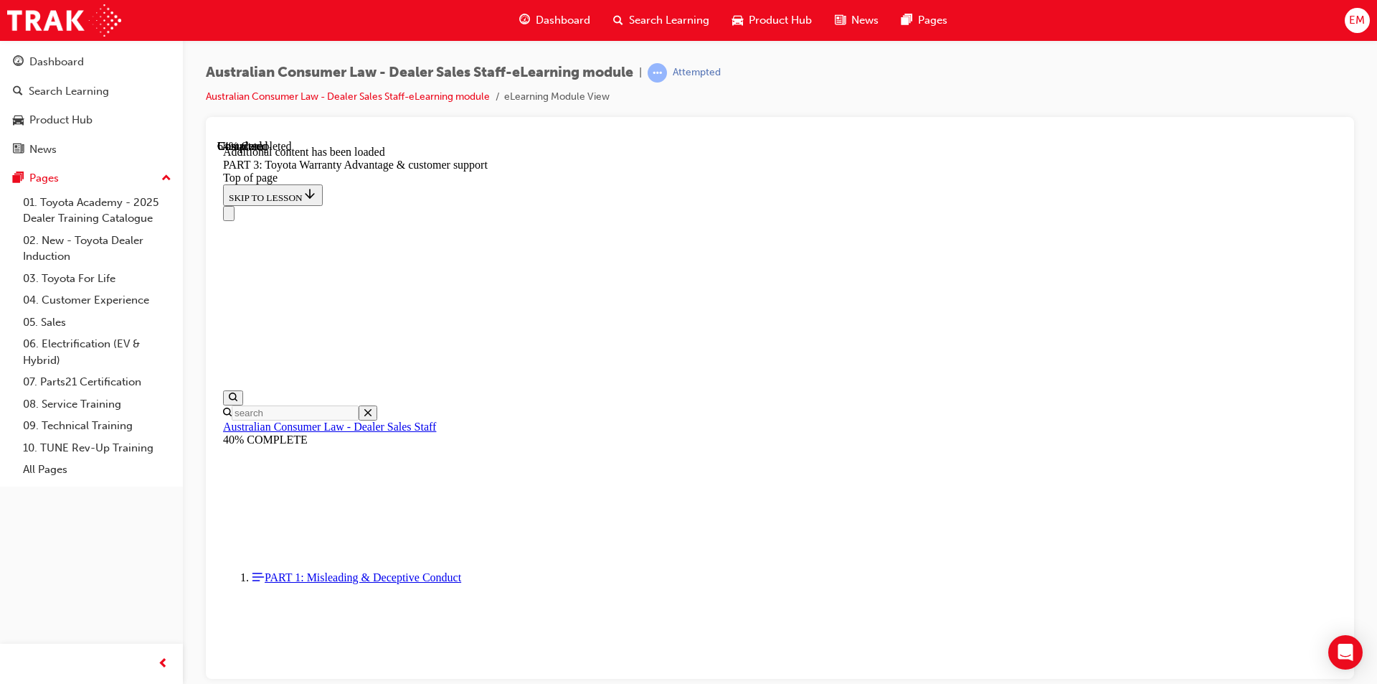
scroll to position [3746, 0]
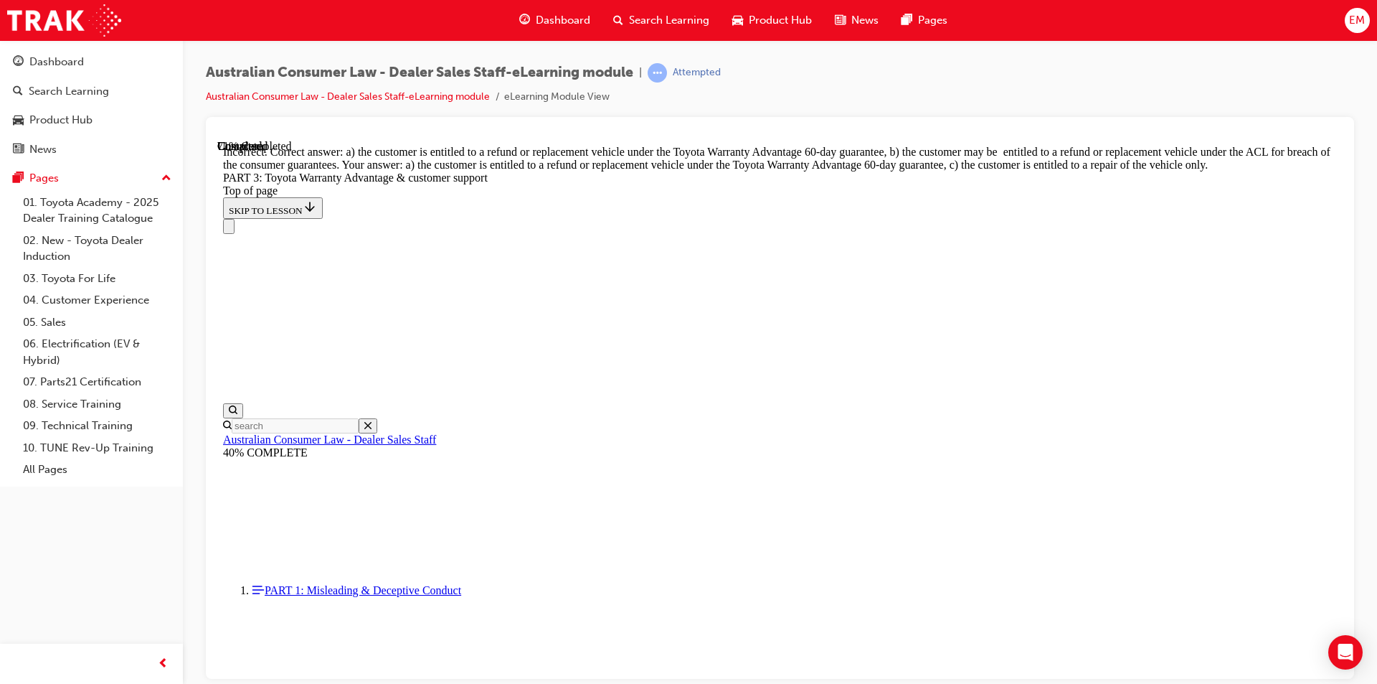
scroll to position [3821, 0]
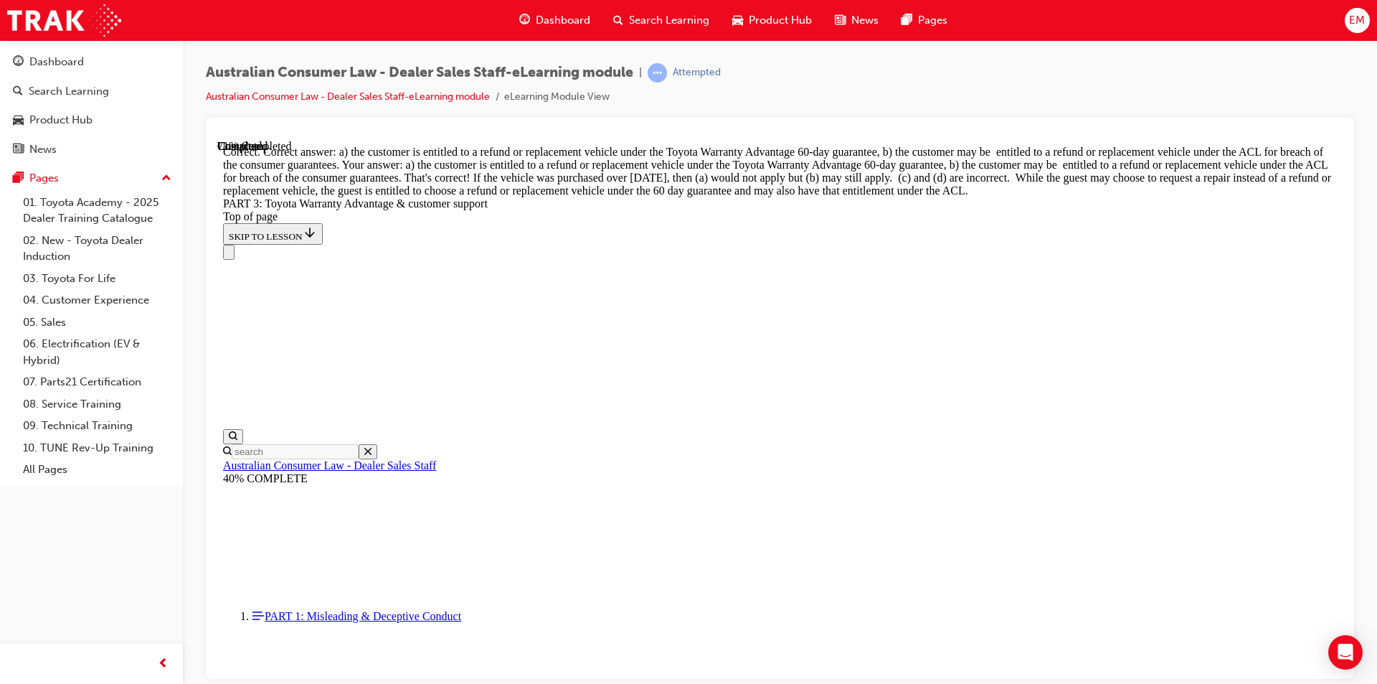
scroll to position [4180, 0]
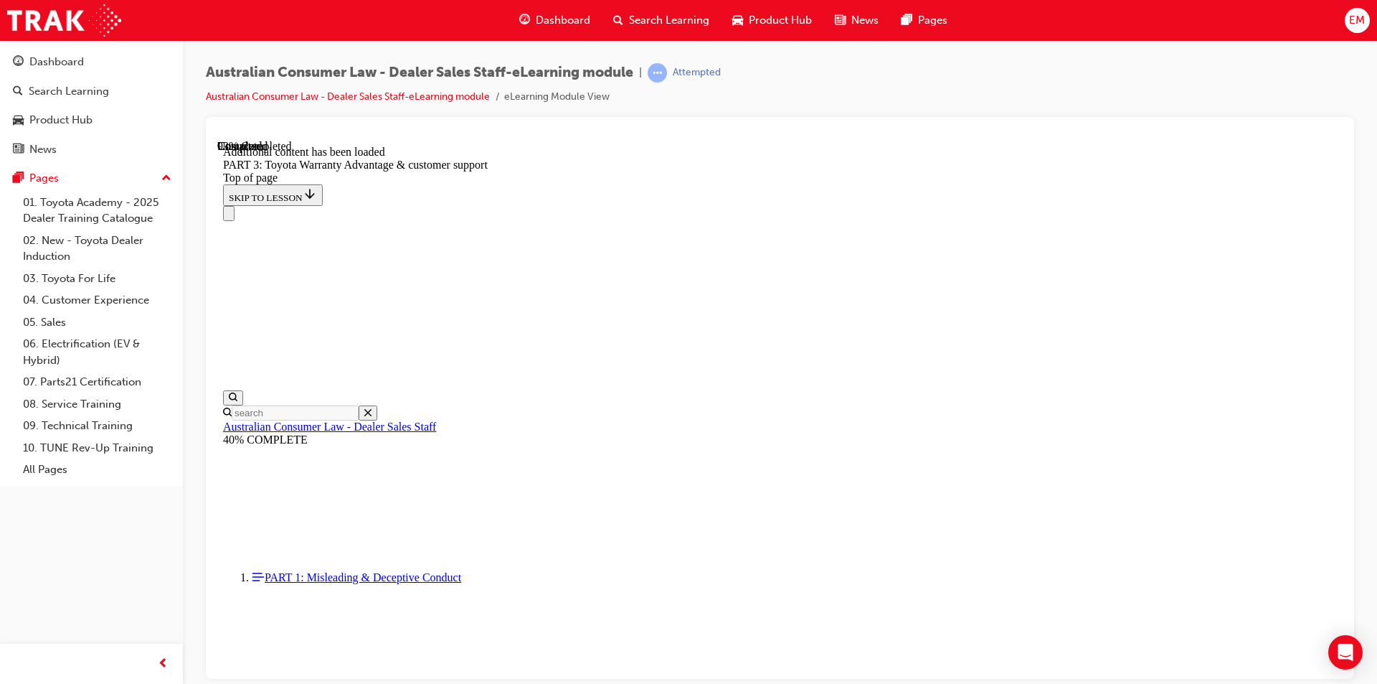
scroll to position [4536, 0]
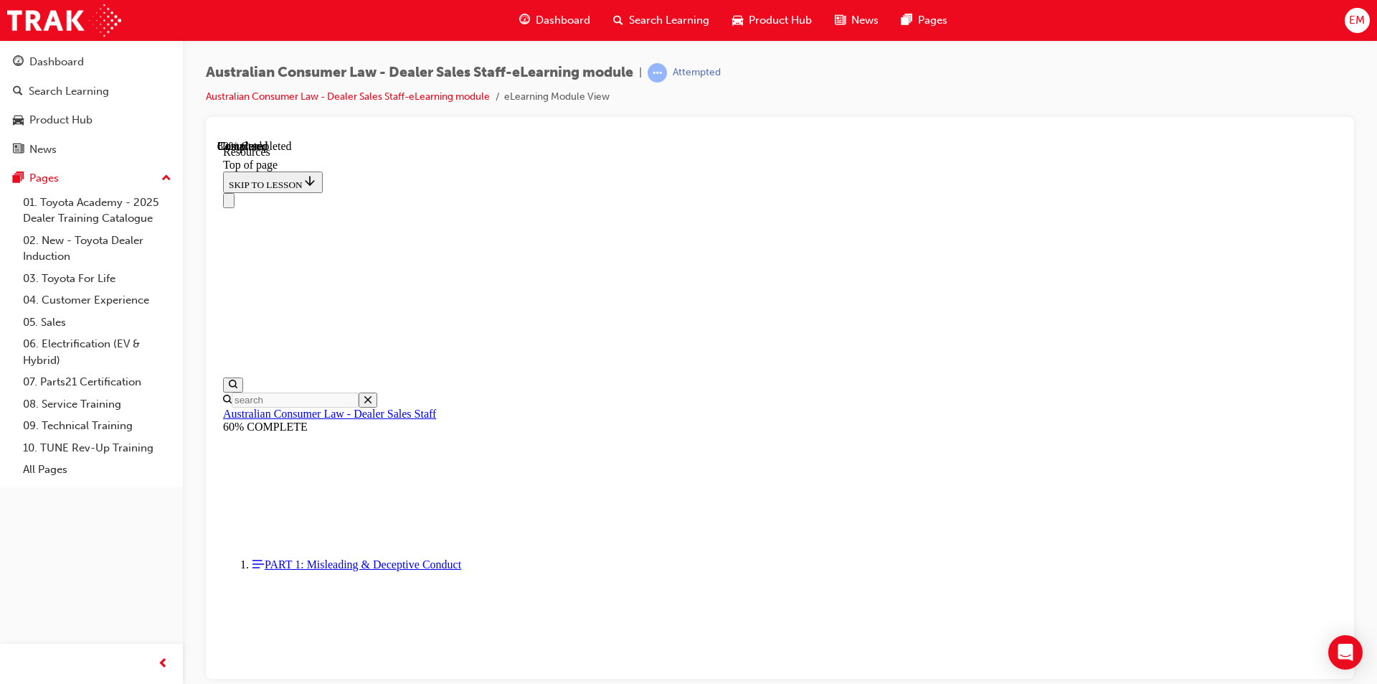
scroll to position [705, 0]
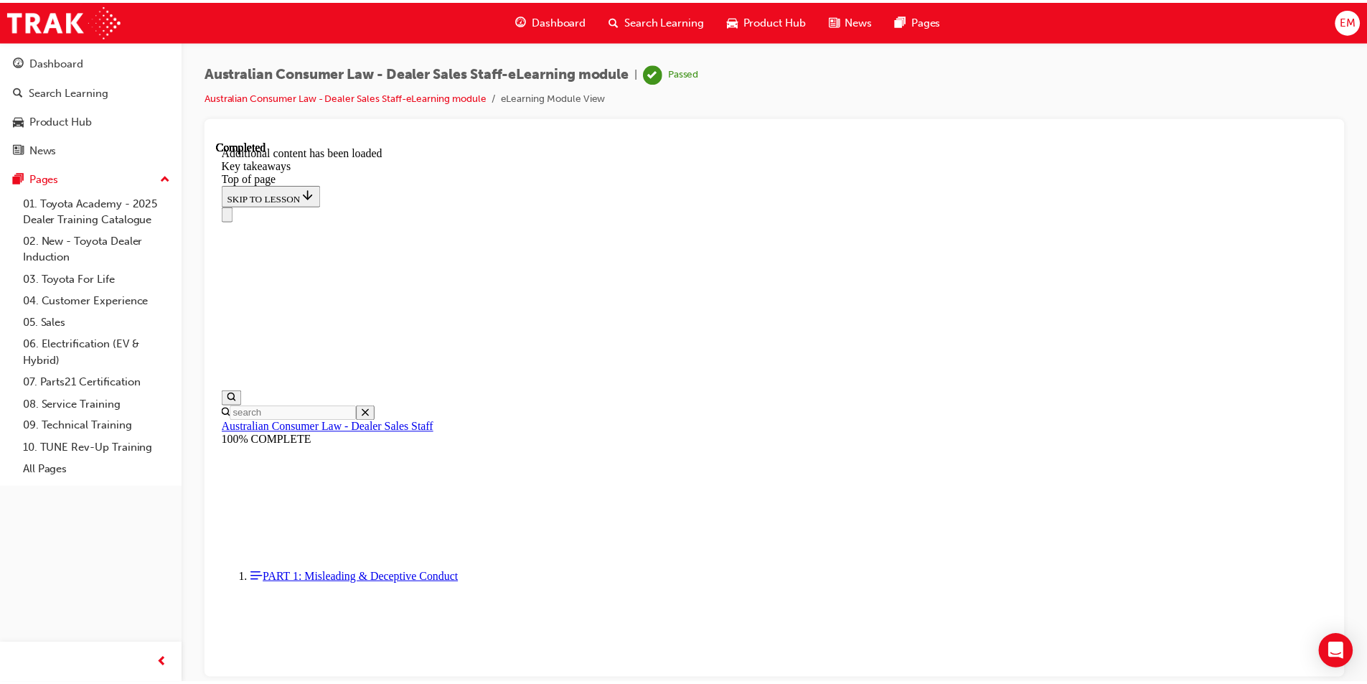
scroll to position [301, 0]
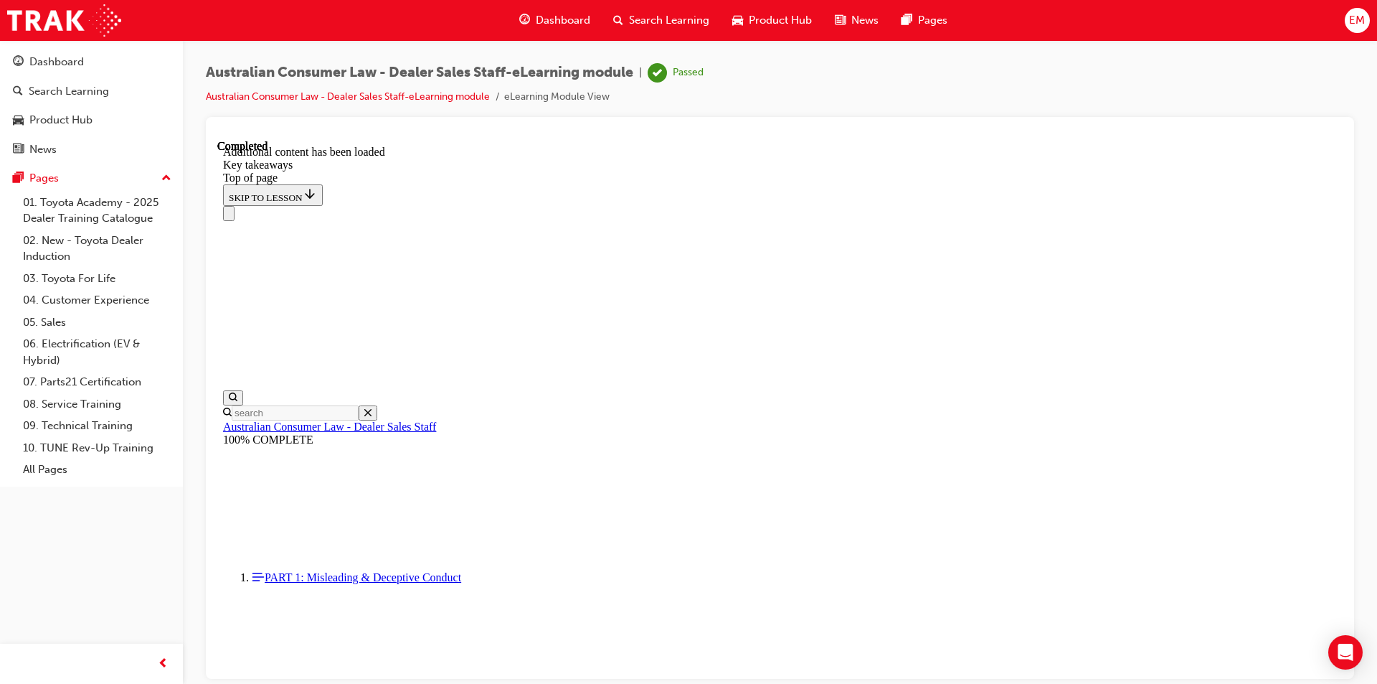
click at [550, 19] on span "Dashboard" at bounding box center [563, 20] width 55 height 17
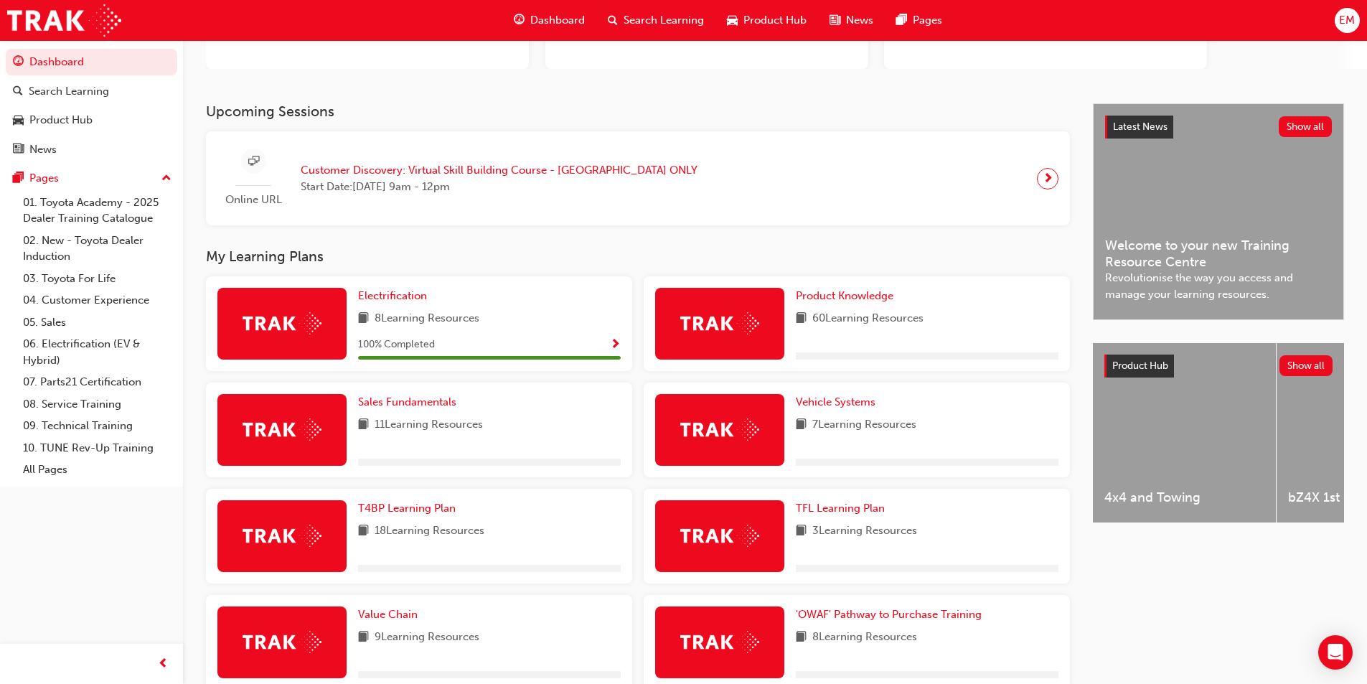
scroll to position [215, 0]
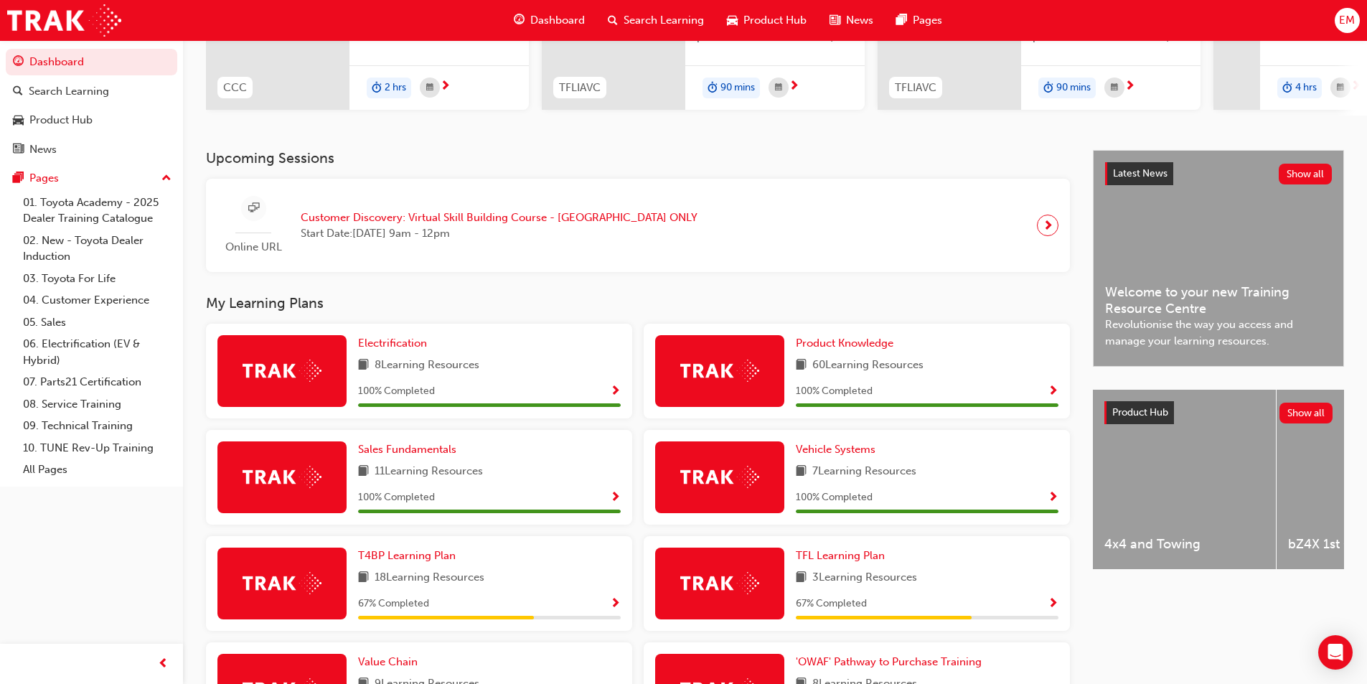
click at [615, 504] on span "Show Progress" at bounding box center [615, 497] width 11 height 13
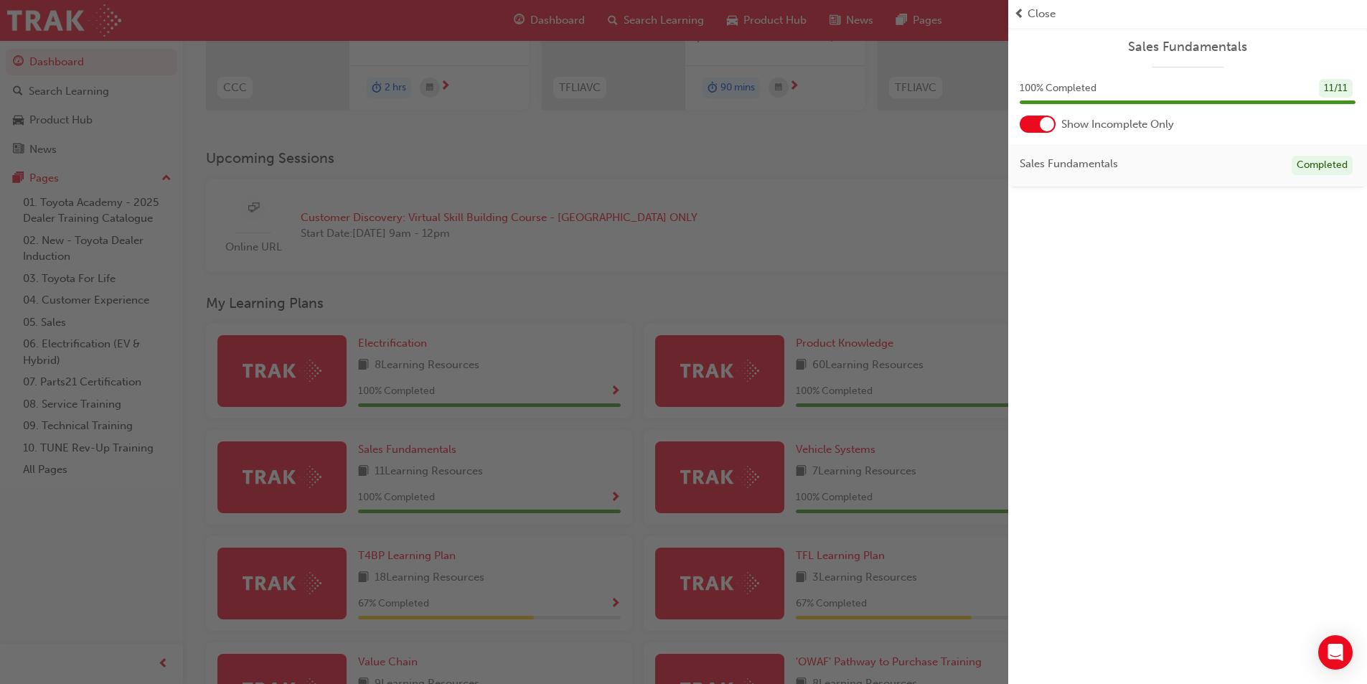
click at [1027, 121] on div at bounding box center [1037, 124] width 36 height 17
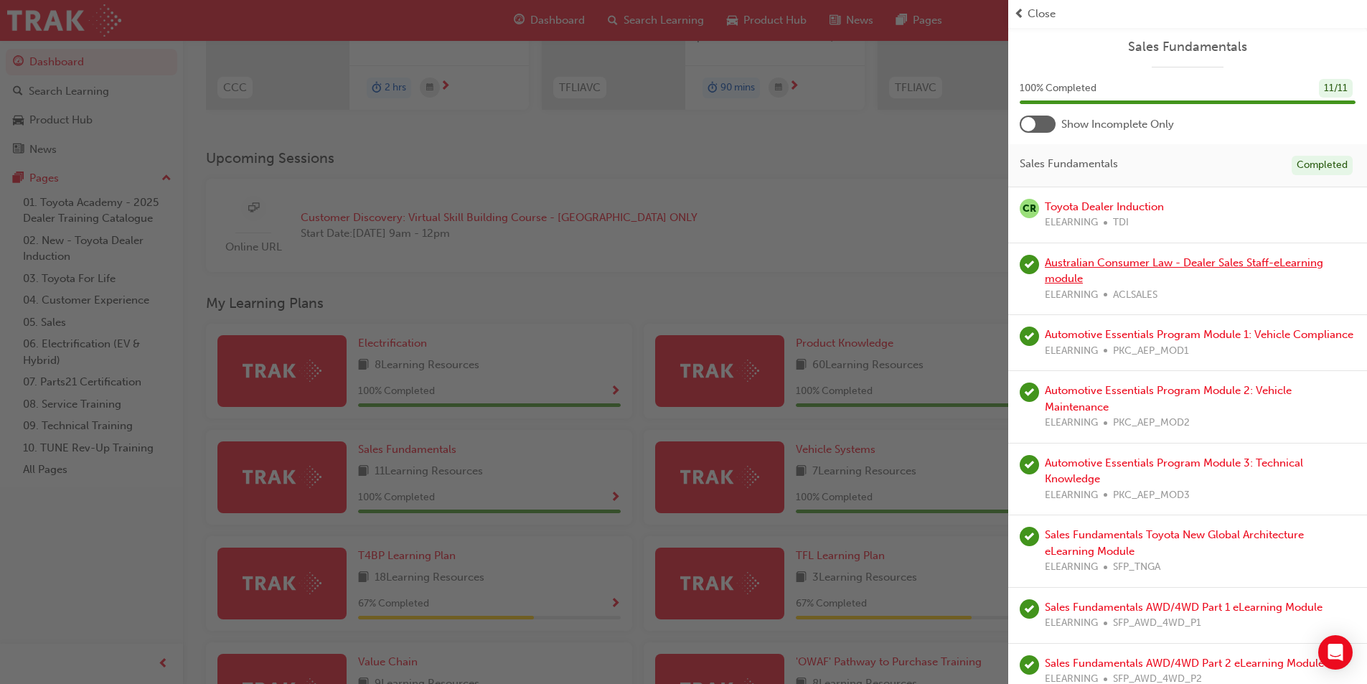
click at [1240, 261] on link "Australian Consumer Law - Dealer Sales Staff-eLearning module" at bounding box center [1184, 270] width 278 height 29
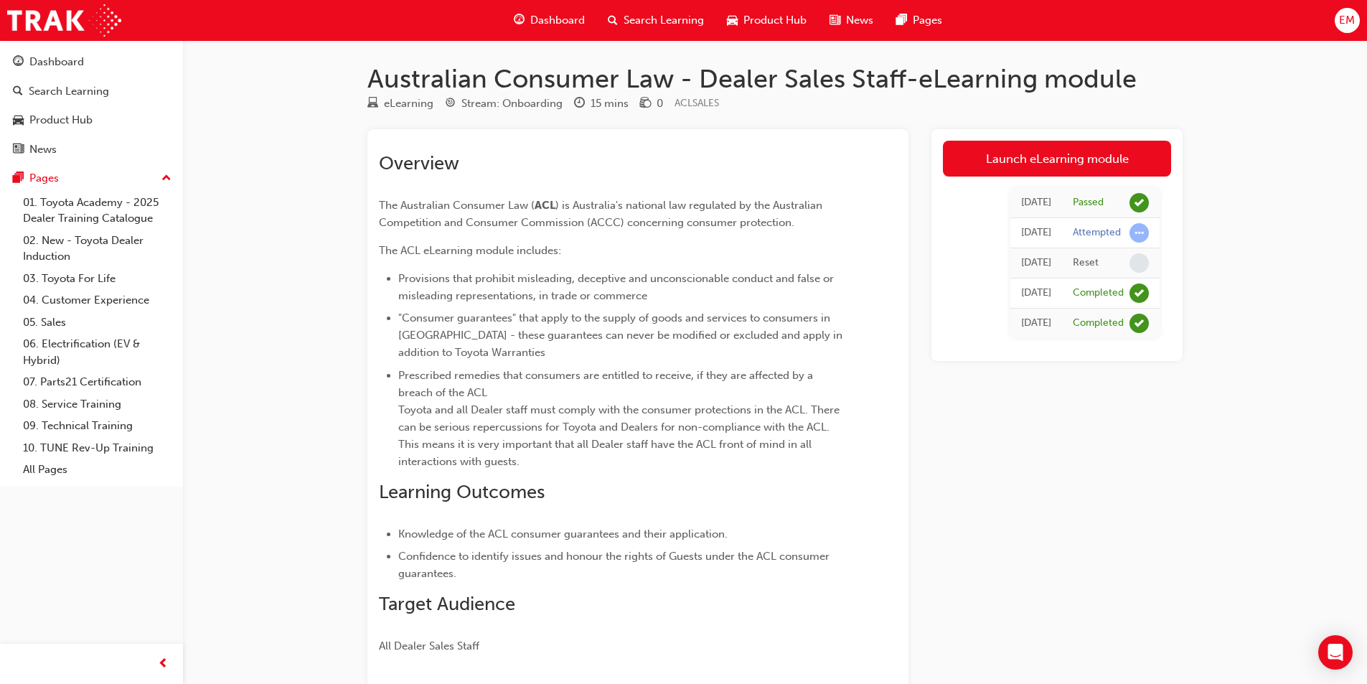
click at [540, 22] on span "Dashboard" at bounding box center [557, 20] width 55 height 17
